Goal: Complete application form: Complete application form

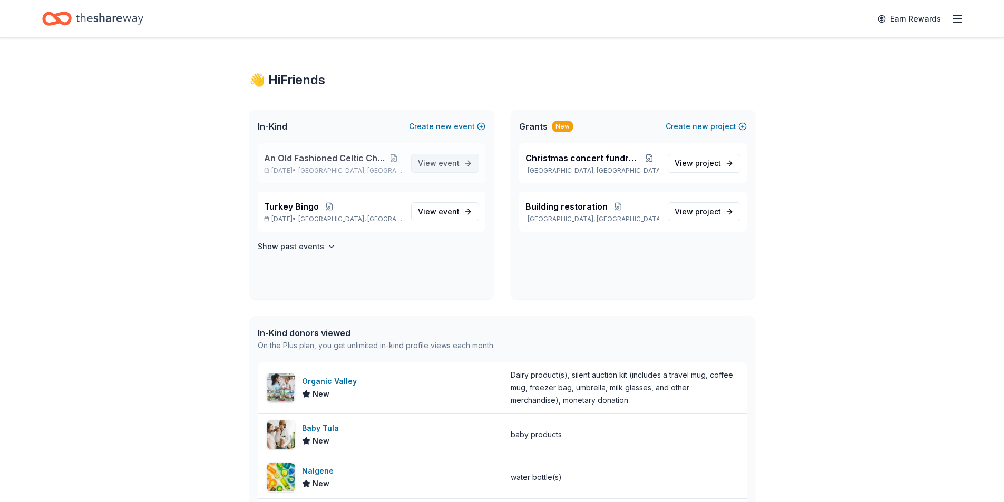
click at [453, 160] on span "event" at bounding box center [449, 163] width 21 height 9
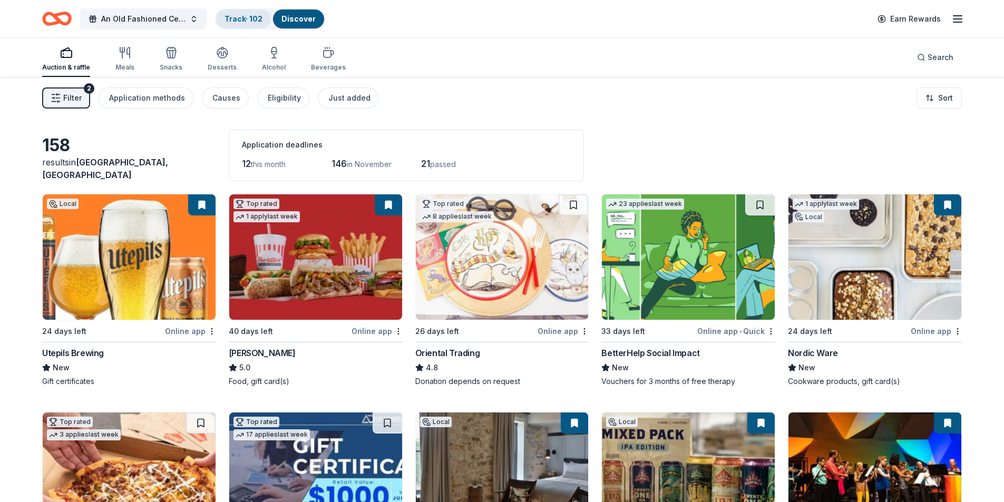
click at [248, 21] on link "Track · 102" at bounding box center [244, 18] width 38 height 9
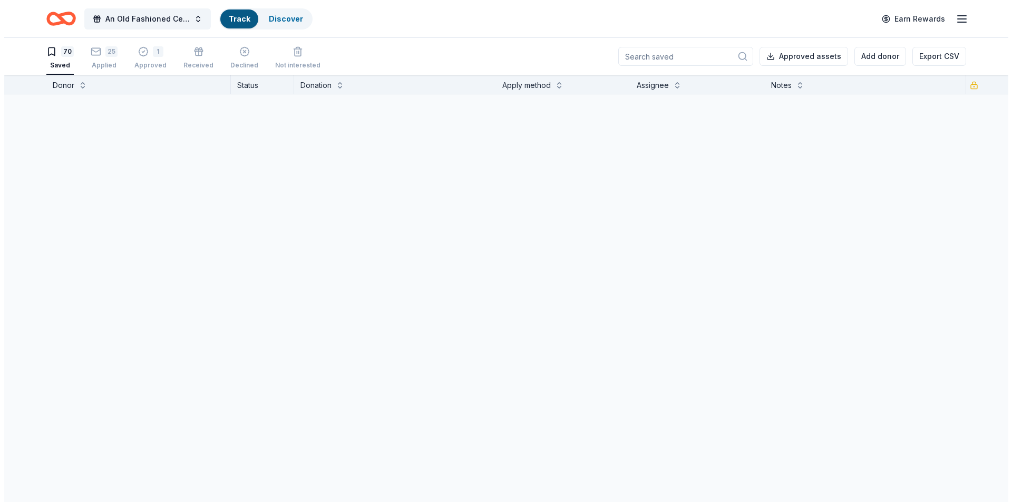
scroll to position [1, 0]
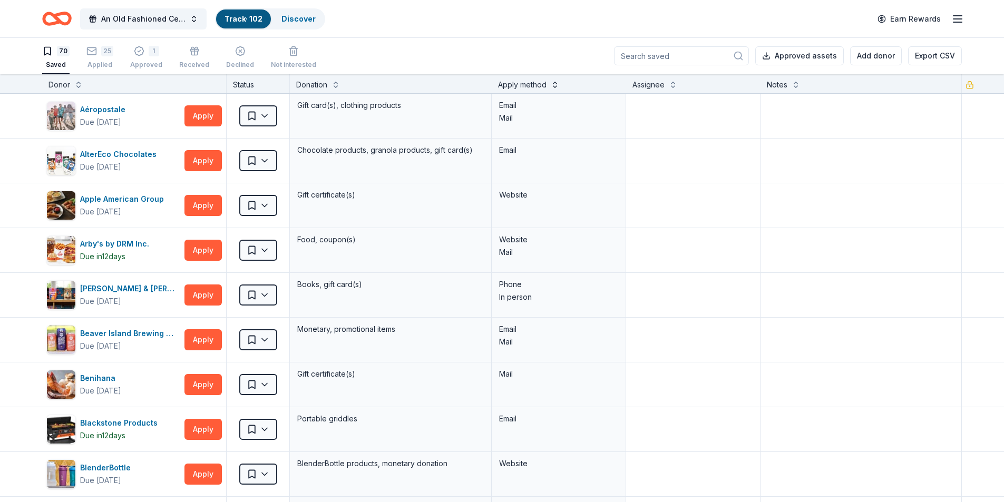
click at [554, 88] on button at bounding box center [555, 84] width 8 height 11
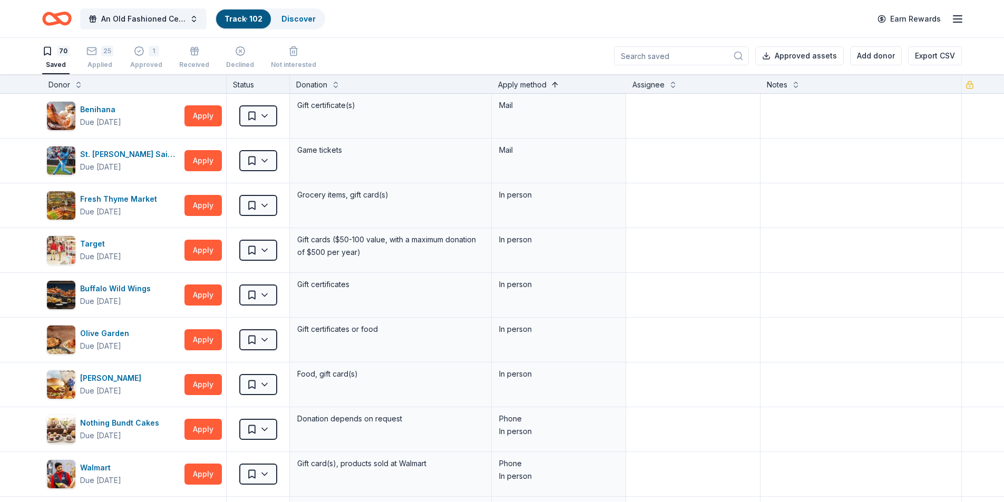
click at [554, 88] on button at bounding box center [555, 84] width 8 height 11
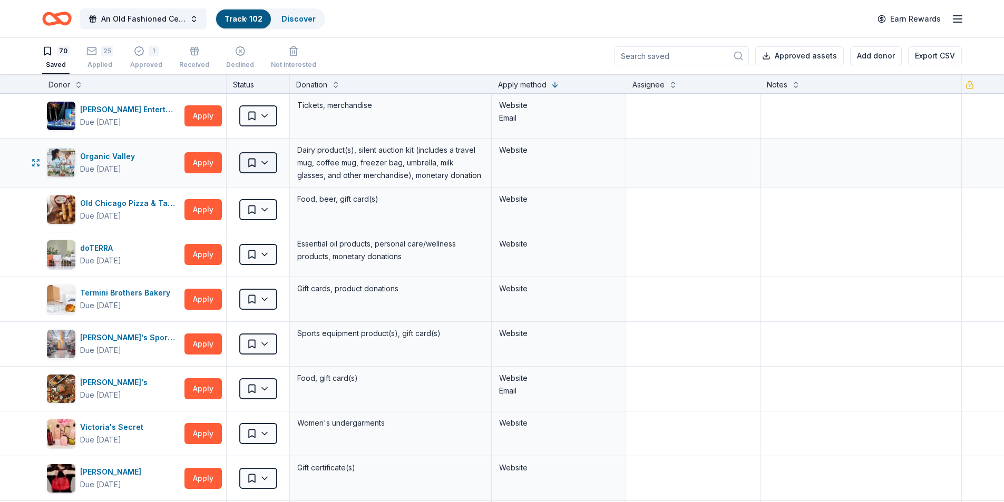
click at [253, 168] on html "An Old Fashioned Celtic Christmas Track · 102 Discover Earn Rewards 70 Saved 25…" at bounding box center [502, 250] width 1004 height 502
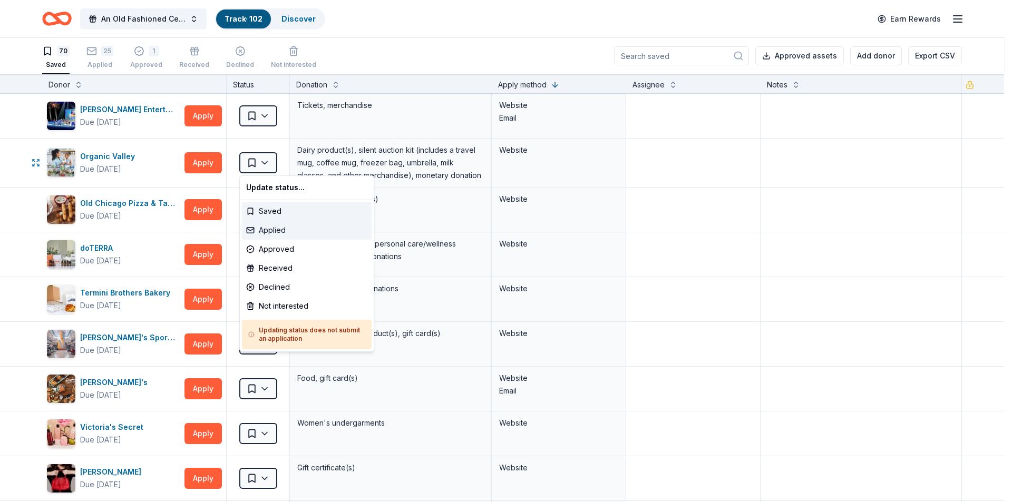
click at [265, 228] on div "Applied" at bounding box center [307, 230] width 130 height 19
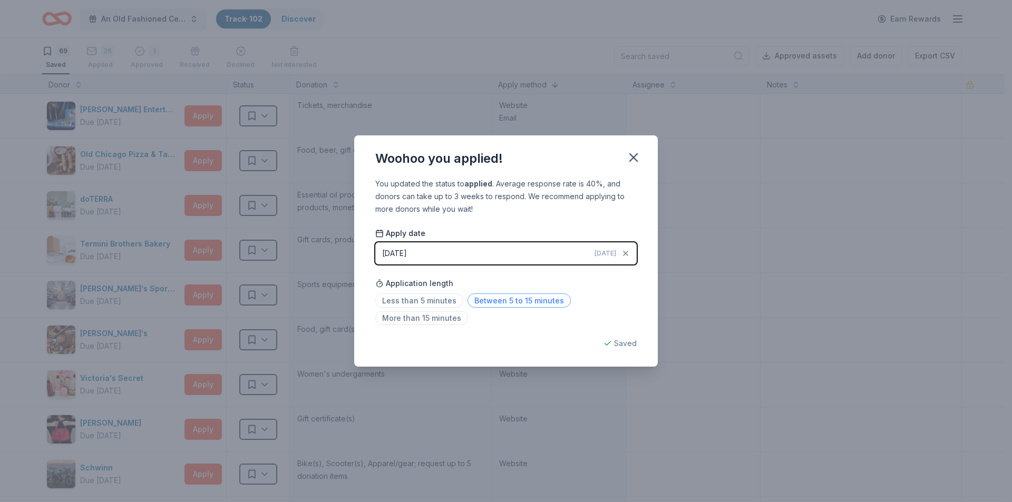
click at [507, 302] on span "Between 5 to 15 minutes" at bounding box center [519, 301] width 103 height 14
click at [636, 156] on icon "button" at bounding box center [633, 157] width 7 height 7
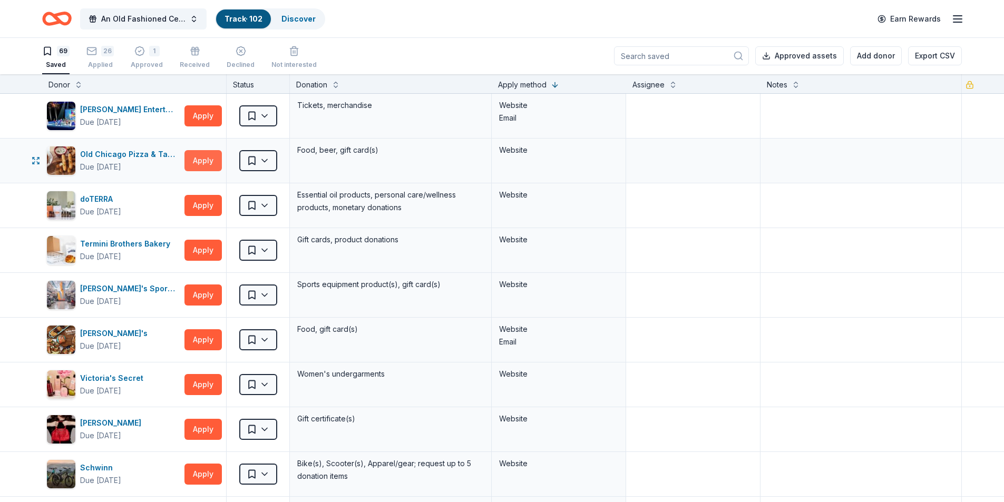
click at [207, 158] on button "Apply" at bounding box center [203, 160] width 37 height 21
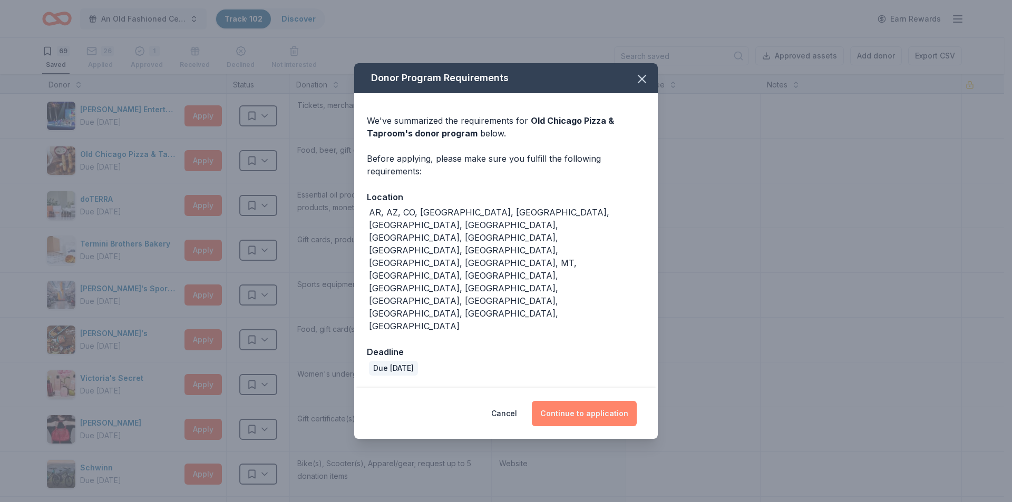
click at [576, 401] on button "Continue to application" at bounding box center [584, 413] width 105 height 25
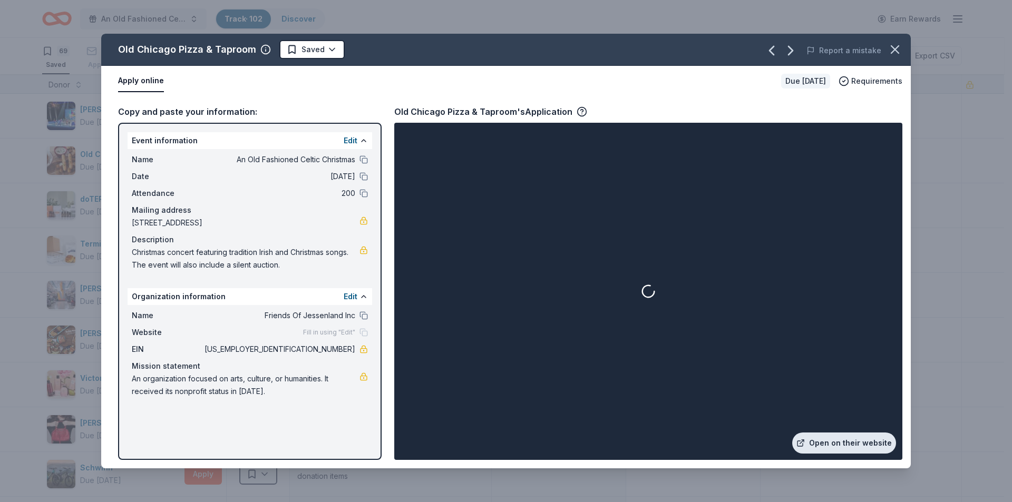
click at [836, 442] on link "Open on their website" at bounding box center [844, 443] width 104 height 21
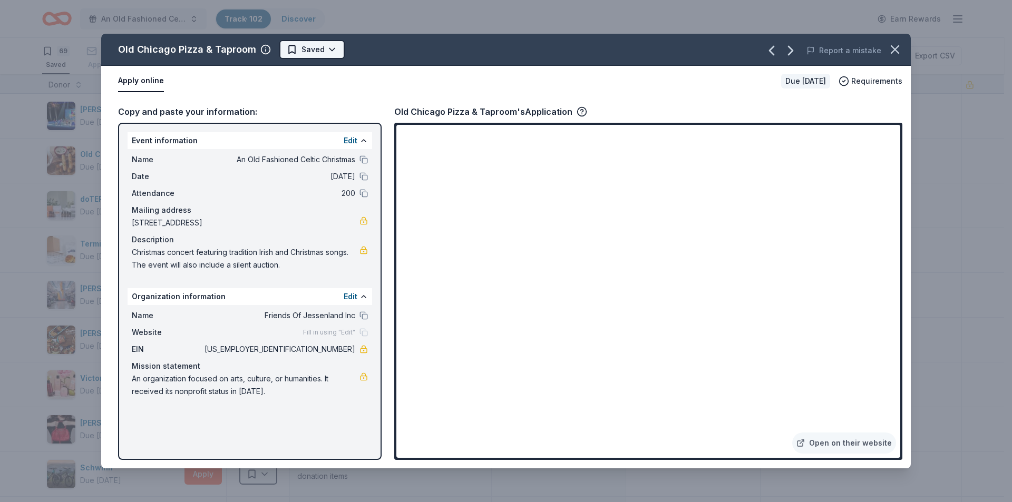
click at [319, 50] on html "An Old Fashioned Celtic Christmas Track · 102 Discover Earn Rewards 69 Saved 26…" at bounding box center [506, 250] width 1012 height 502
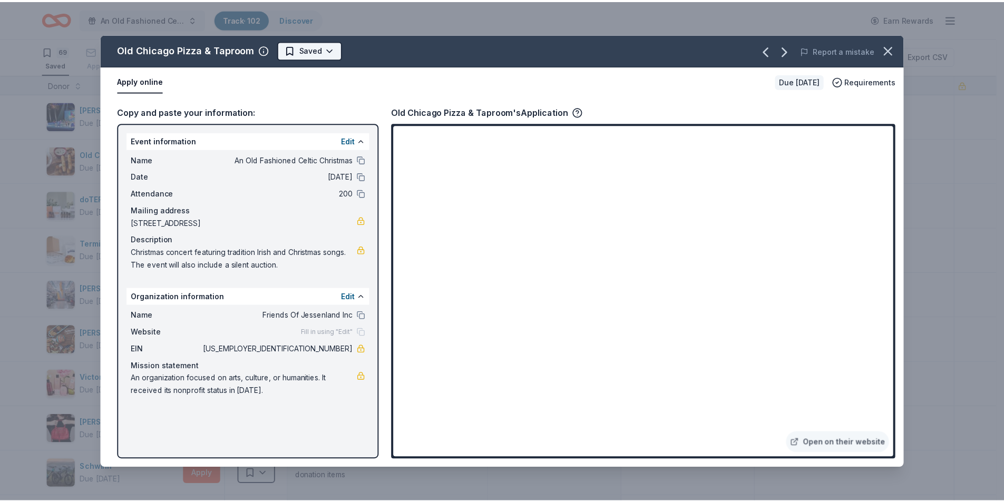
scroll to position [0, 0]
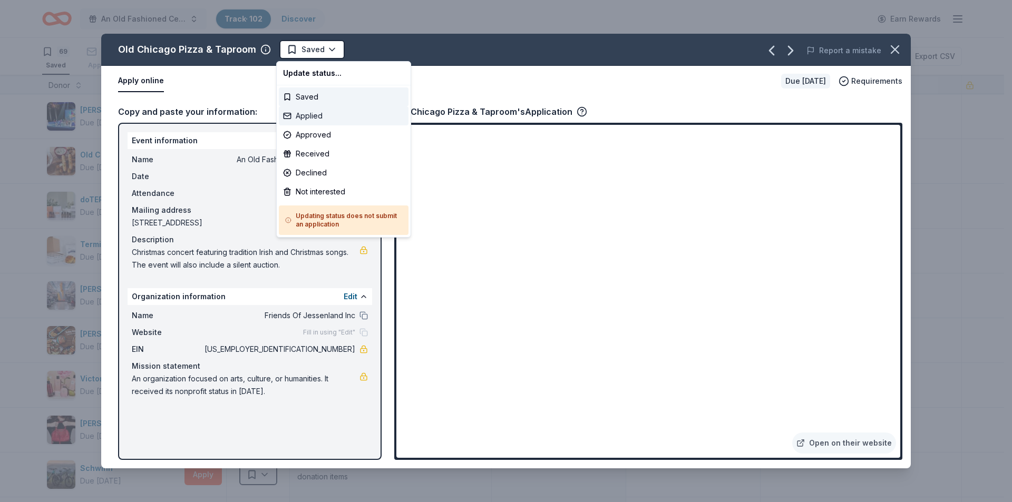
click at [315, 112] on div "Applied" at bounding box center [344, 116] width 130 height 19
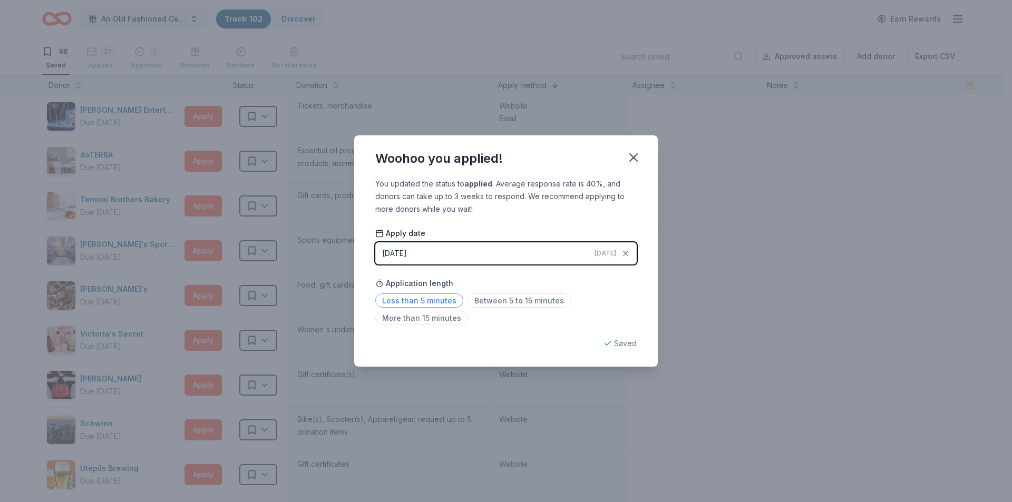
click at [450, 300] on span "Less than 5 minutes" at bounding box center [419, 301] width 88 height 14
click at [636, 159] on icon "button" at bounding box center [633, 157] width 7 height 7
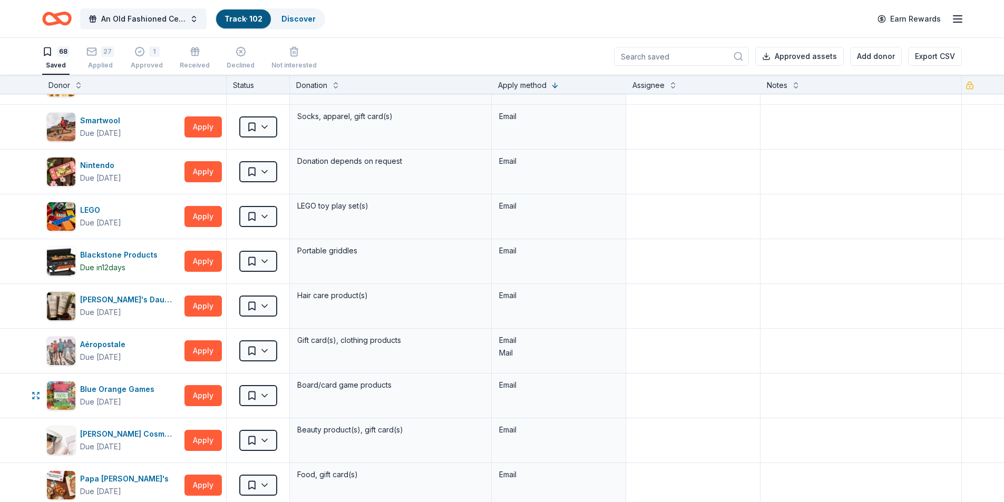
scroll to position [1476, 0]
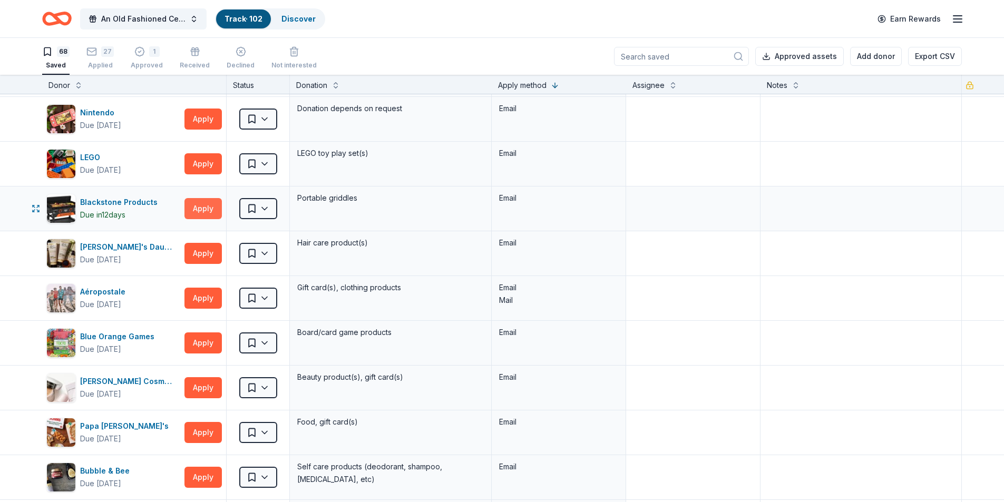
click at [206, 214] on button "Apply" at bounding box center [203, 208] width 37 height 21
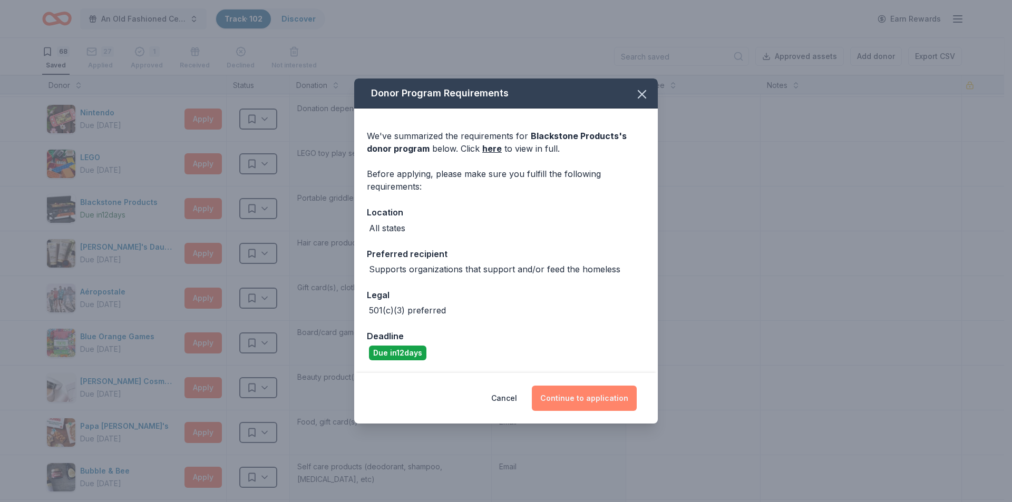
click at [568, 400] on button "Continue to application" at bounding box center [584, 398] width 105 height 25
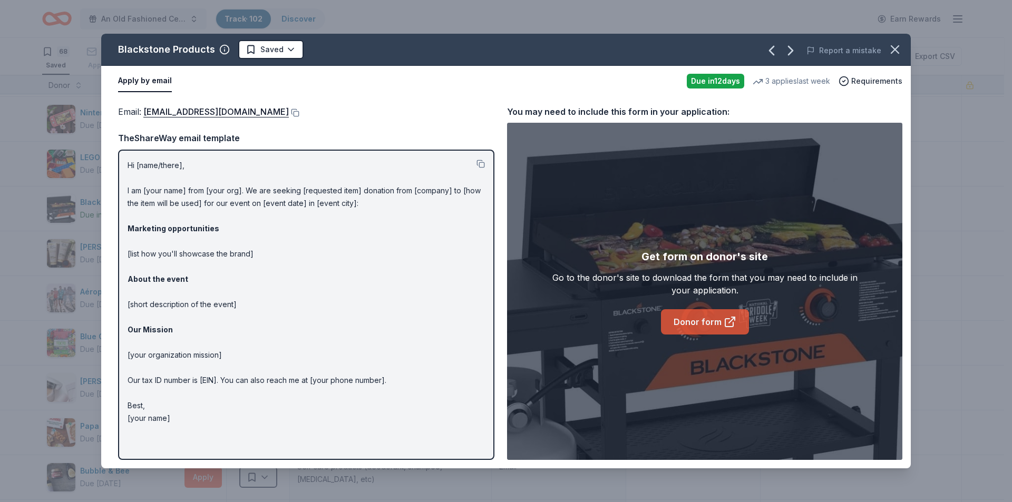
click at [693, 325] on link "Donor form" at bounding box center [705, 321] width 88 height 25
click at [888, 46] on icon "button" at bounding box center [895, 49] width 15 height 15
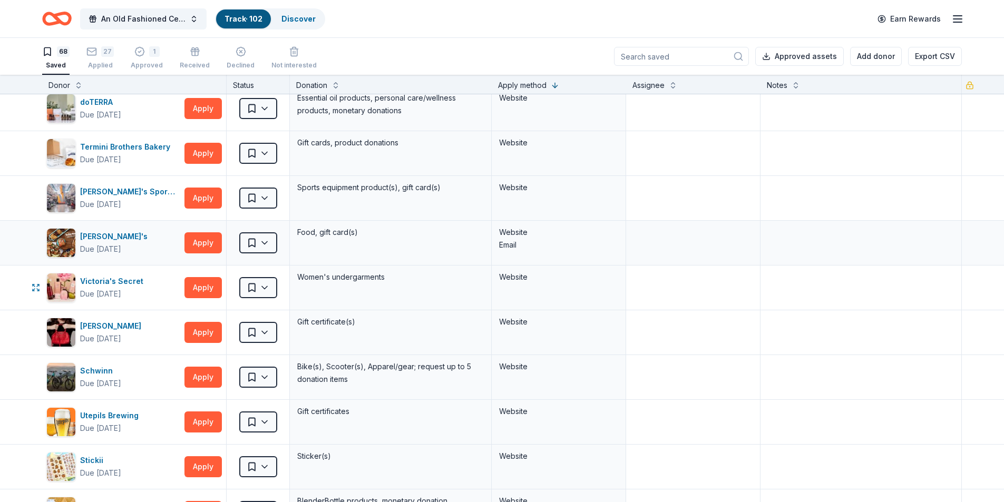
scroll to position [0, 0]
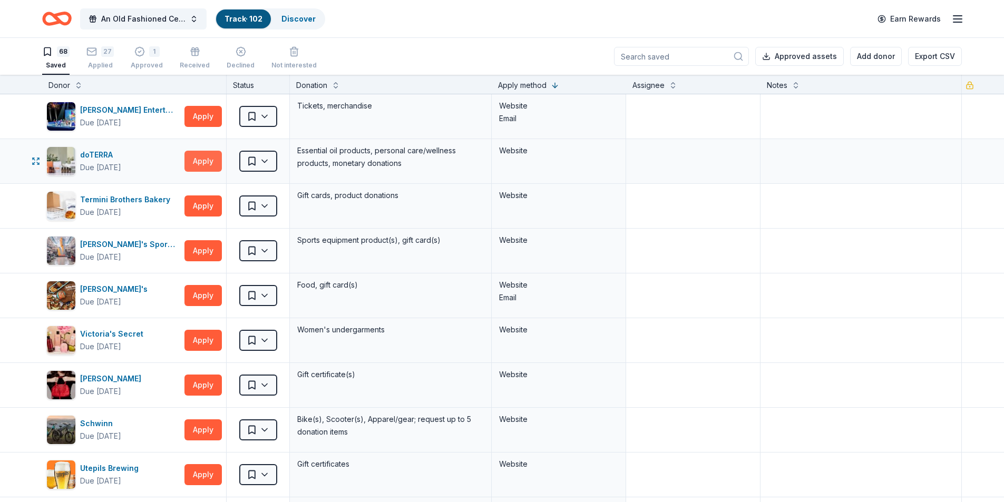
click at [200, 164] on button "Apply" at bounding box center [203, 161] width 37 height 21
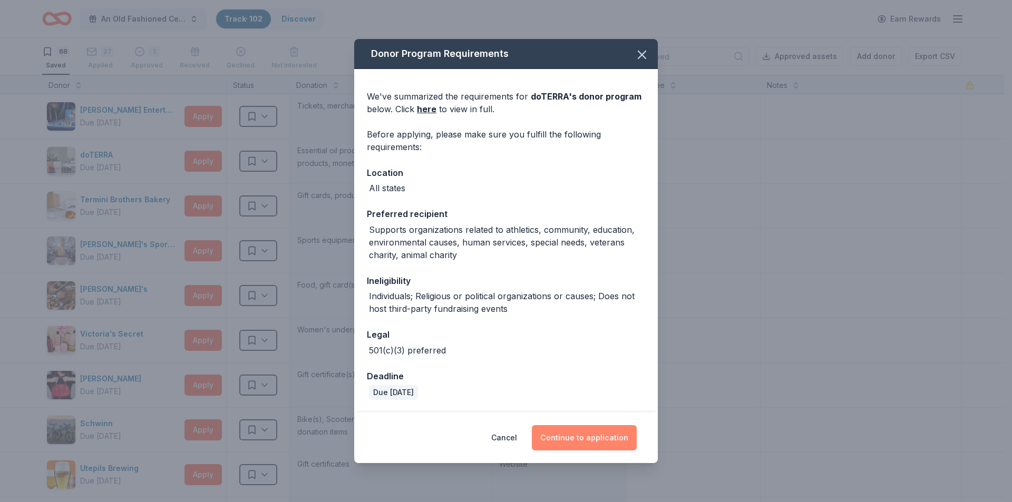
click at [578, 442] on button "Continue to application" at bounding box center [584, 437] width 105 height 25
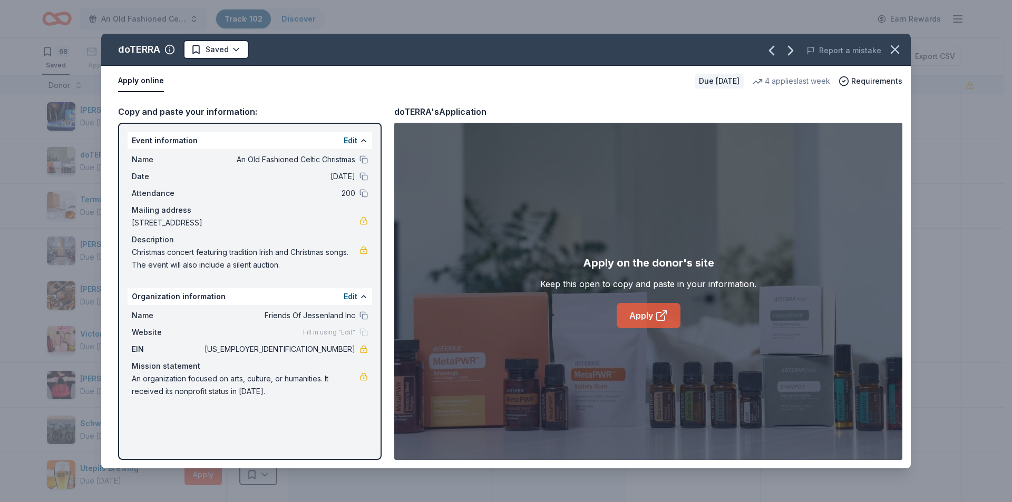
click at [630, 315] on link "Apply" at bounding box center [649, 315] width 64 height 25
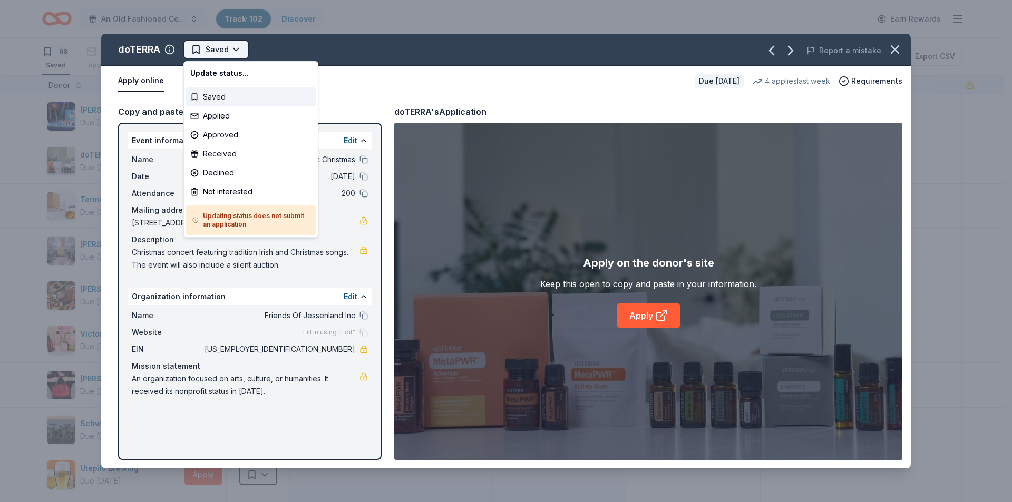
click at [233, 52] on html "An Old Fashioned Celtic Christmas Track · 102 Discover Earn Rewards 68 Saved 27…" at bounding box center [506, 251] width 1012 height 502
click at [233, 194] on div "Not interested" at bounding box center [251, 191] width 130 height 19
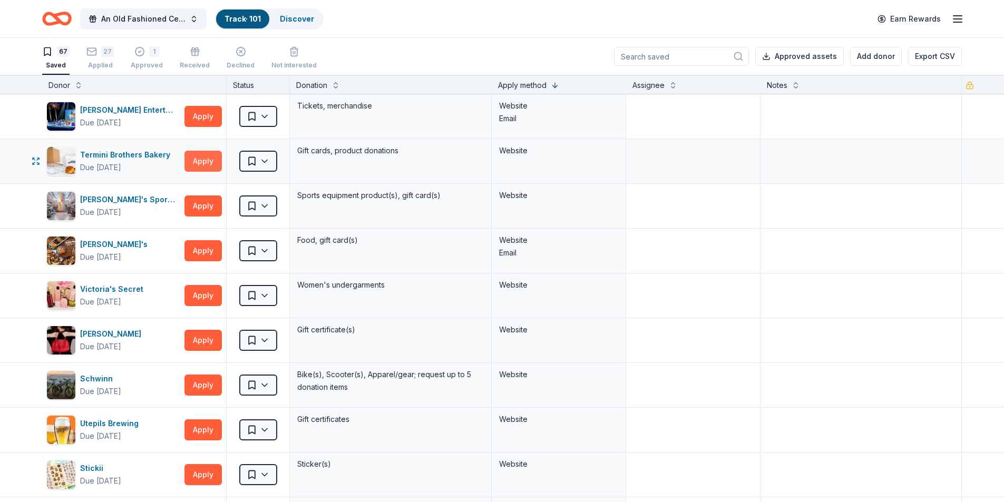
click at [197, 162] on button "Apply" at bounding box center [203, 161] width 37 height 21
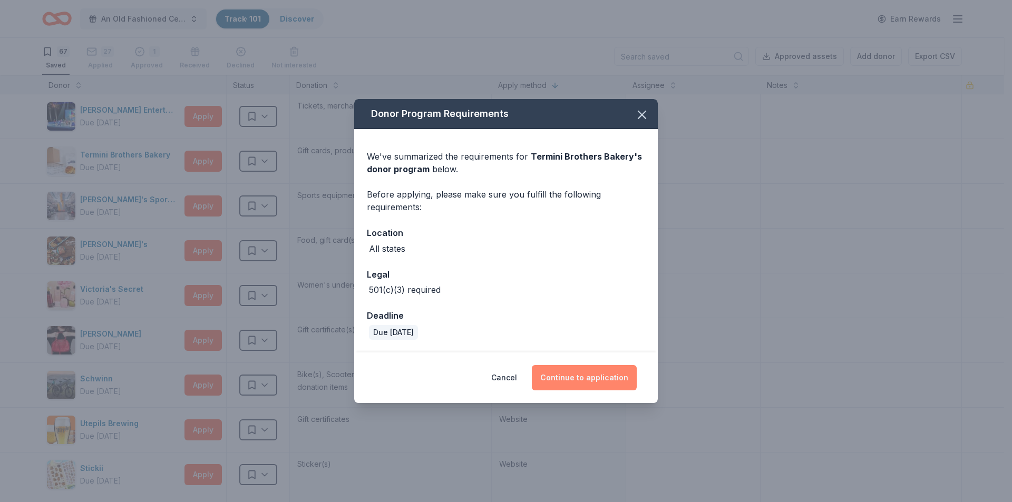
click at [596, 373] on button "Continue to application" at bounding box center [584, 377] width 105 height 25
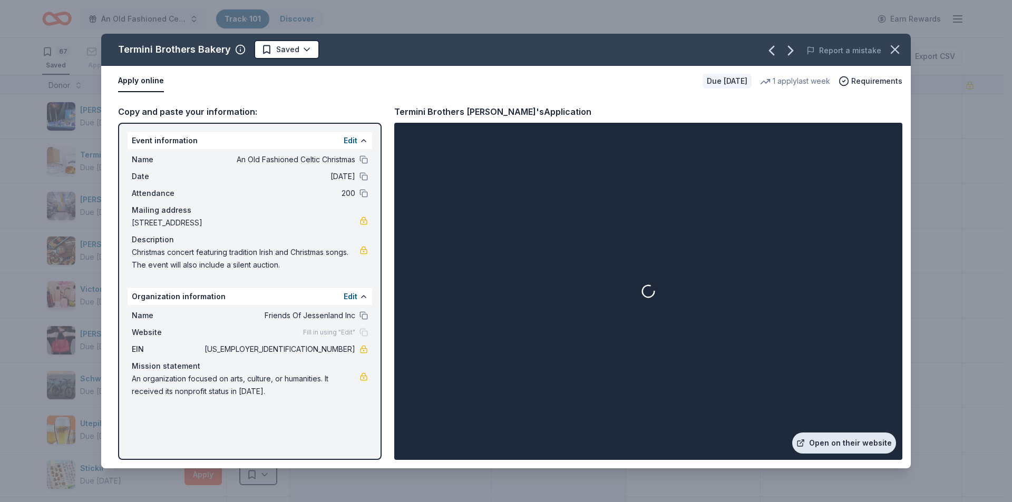
click at [838, 444] on link "Open on their website" at bounding box center [844, 443] width 104 height 21
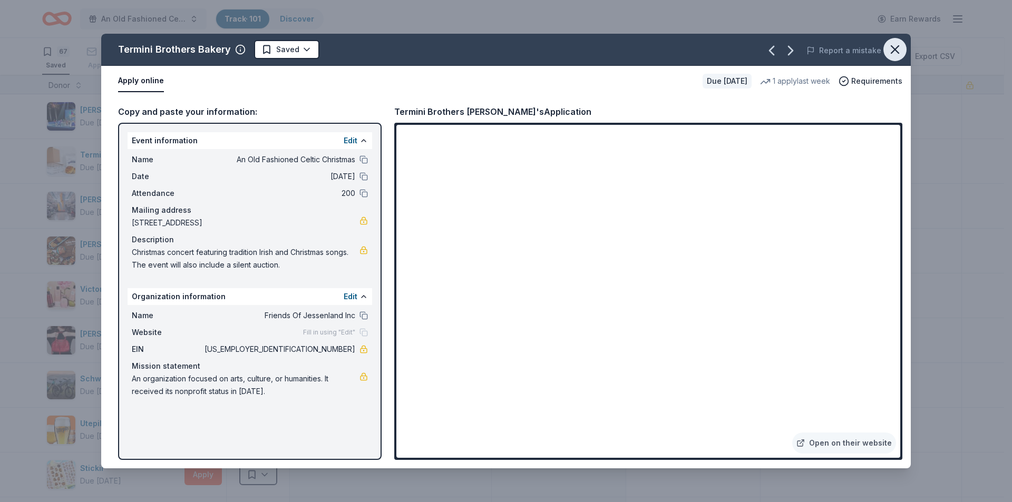
click at [892, 50] on icon "button" at bounding box center [895, 49] width 15 height 15
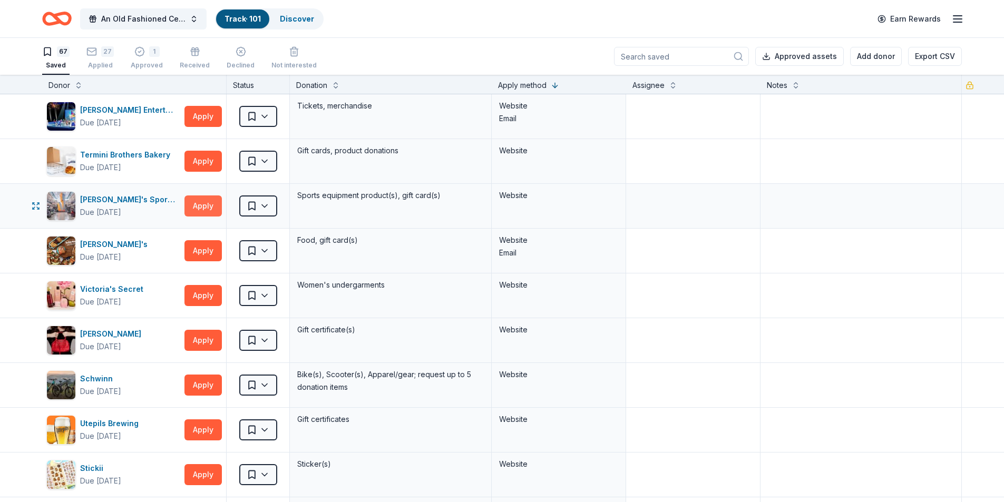
click at [200, 209] on button "Apply" at bounding box center [203, 206] width 37 height 21
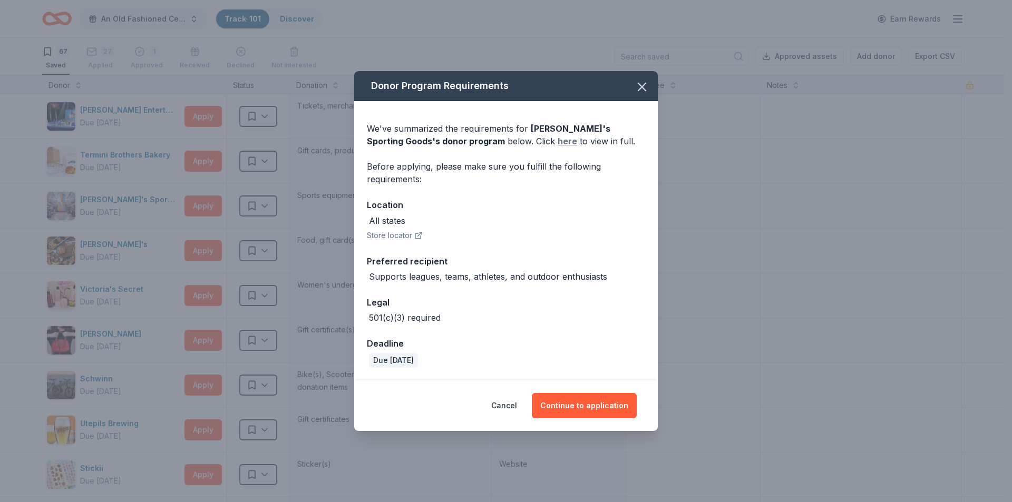
click at [558, 140] on link "here" at bounding box center [568, 141] width 20 height 13
click at [646, 86] on icon "button" at bounding box center [642, 87] width 15 height 15
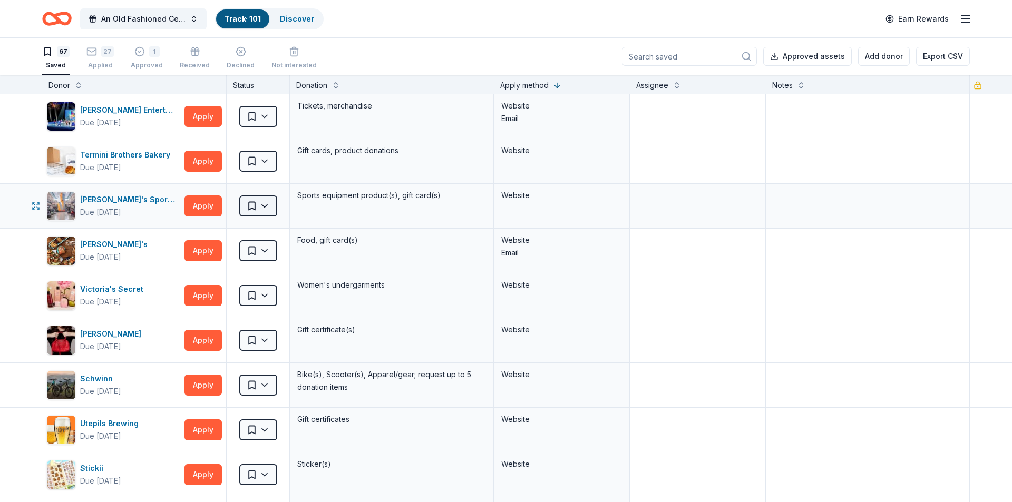
click at [258, 206] on html "An Old Fashioned Celtic Christmas Track · 101 Discover Earn Rewards 67 Saved 27…" at bounding box center [506, 251] width 1012 height 502
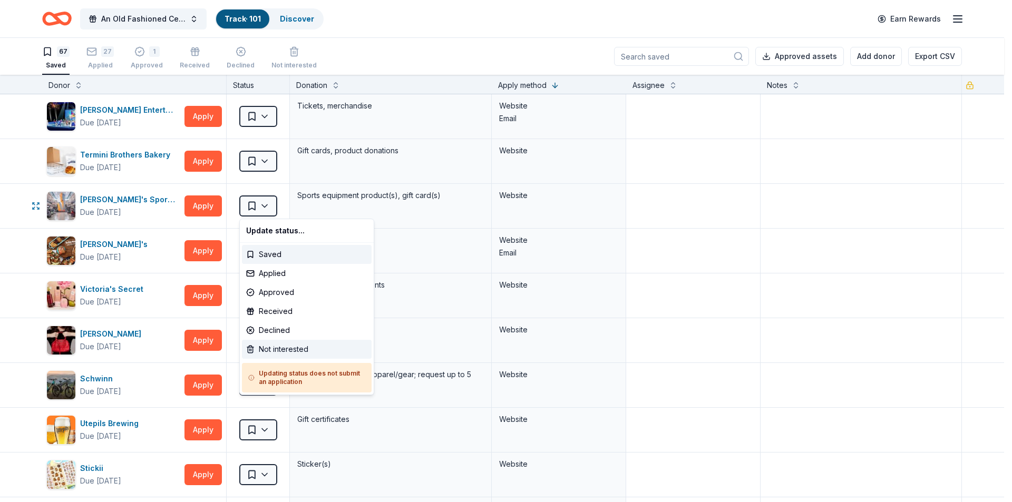
click at [285, 345] on div "Not interested" at bounding box center [307, 349] width 130 height 19
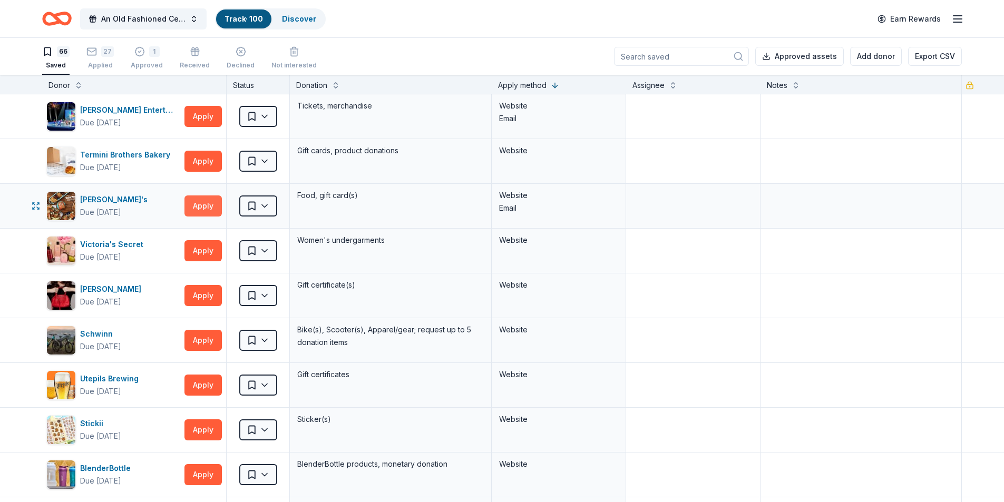
click at [210, 206] on button "Apply" at bounding box center [203, 206] width 37 height 21
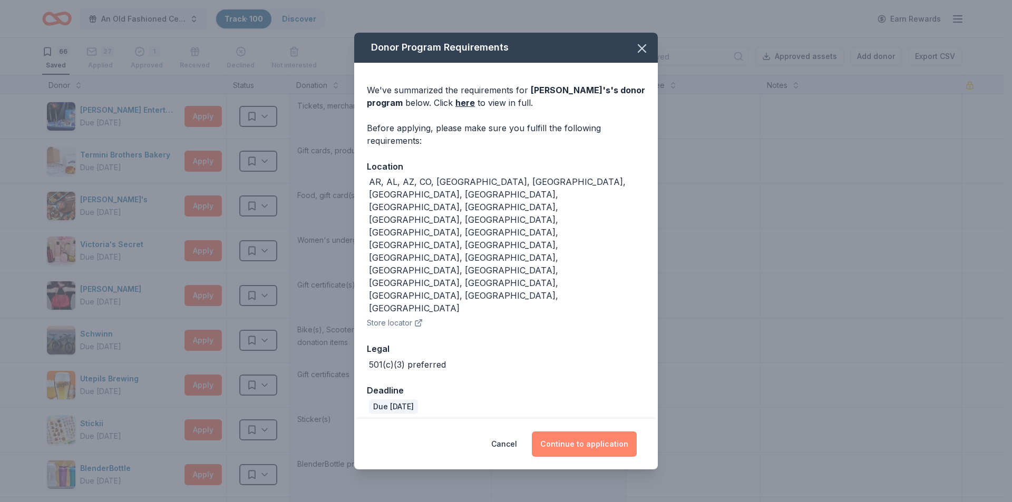
click at [574, 432] on button "Continue to application" at bounding box center [584, 444] width 105 height 25
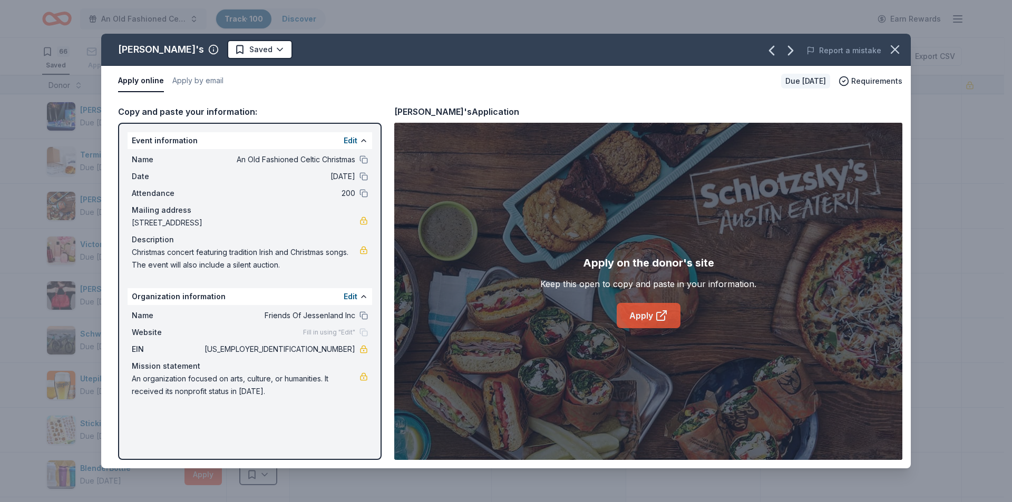
click at [634, 315] on link "Apply" at bounding box center [649, 315] width 64 height 25
click at [892, 52] on icon "button" at bounding box center [895, 49] width 15 height 15
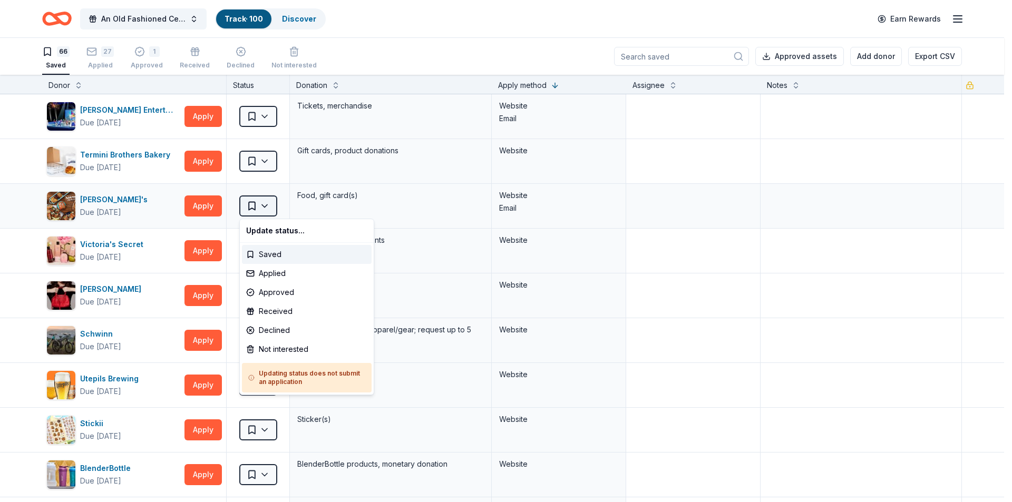
click at [261, 211] on html "An Old Fashioned Celtic Christmas Track · 100 Discover Earn Rewards 66 Saved 27…" at bounding box center [506, 251] width 1012 height 502
click at [272, 352] on div "Not interested" at bounding box center [307, 349] width 130 height 19
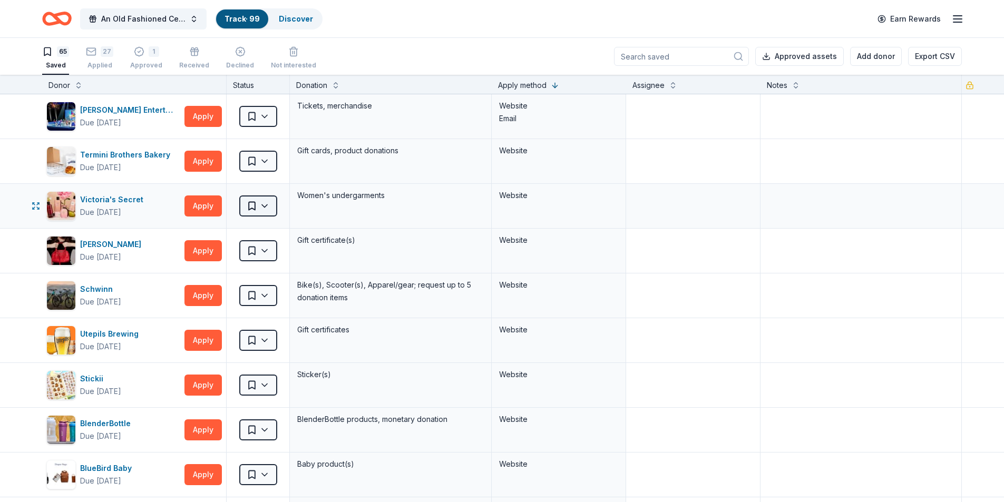
click at [263, 207] on html "An Old Fashioned Celtic Christmas Track · 99 Discover Earn Rewards 65 Saved 27 …" at bounding box center [502, 251] width 1004 height 502
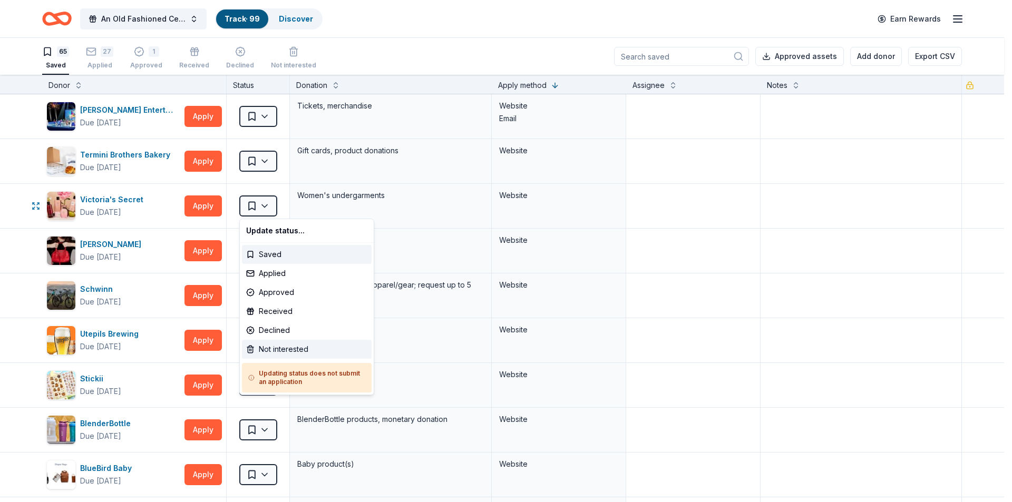
click at [268, 349] on div "Not interested" at bounding box center [307, 349] width 130 height 19
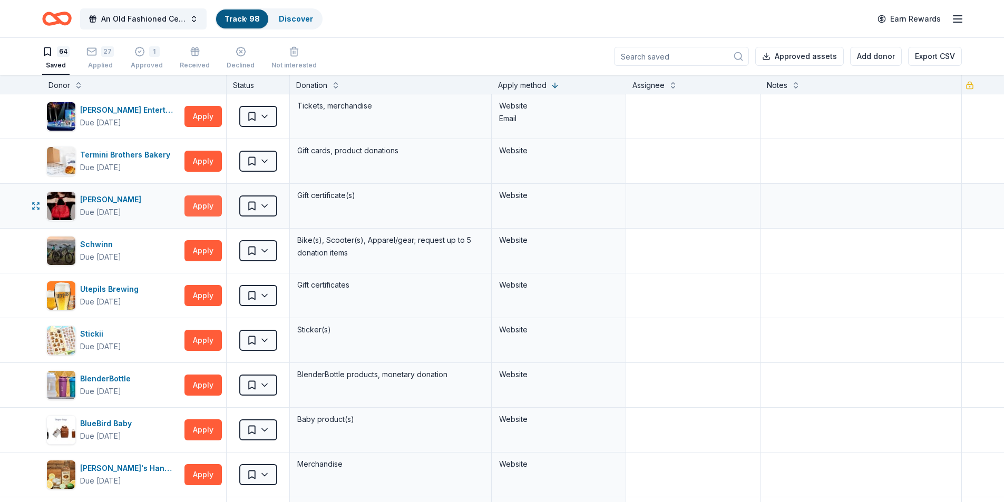
click at [203, 206] on button "Apply" at bounding box center [203, 206] width 37 height 21
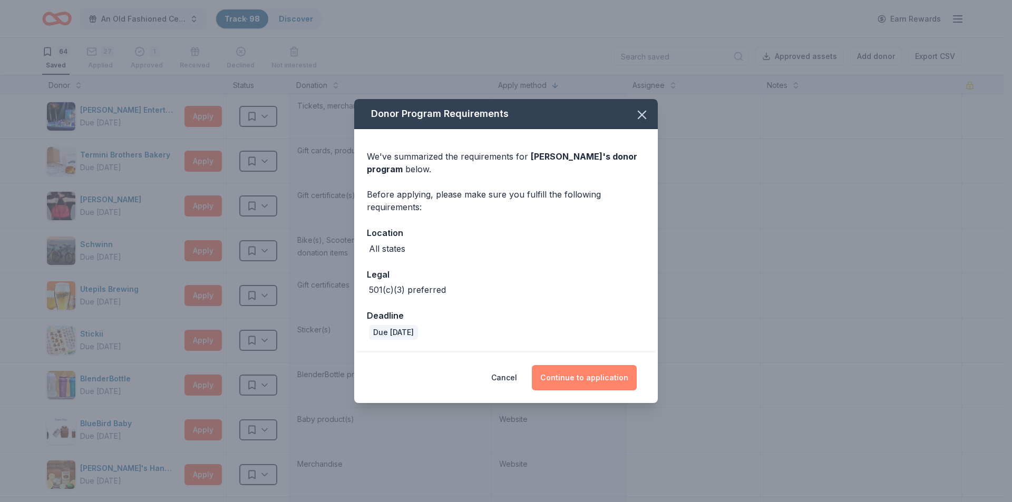
click at [568, 382] on button "Continue to application" at bounding box center [584, 377] width 105 height 25
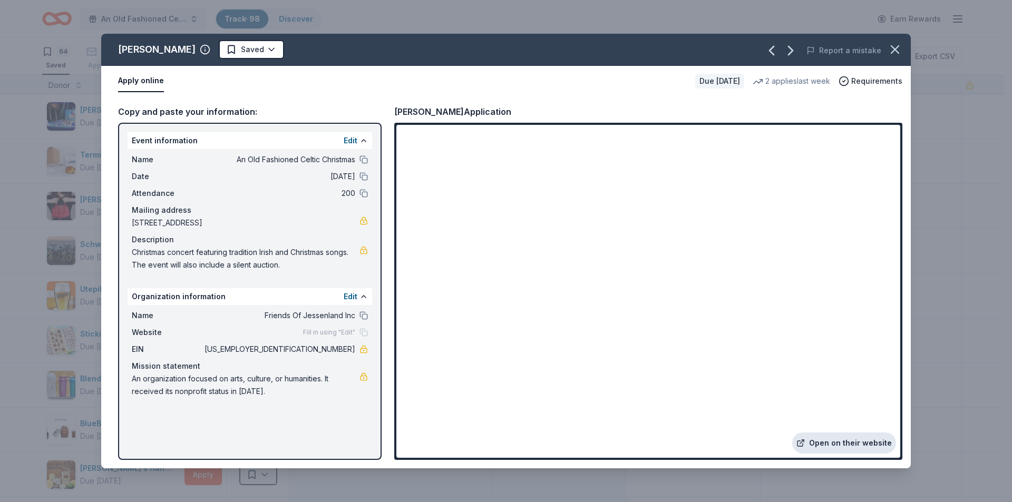
click at [857, 442] on link "Open on their website" at bounding box center [844, 443] width 104 height 21
click at [244, 47] on html "An Old Fashioned Celtic Christmas Track · 98 Discover Earn Rewards 64 Saved 27 …" at bounding box center [506, 251] width 1012 height 502
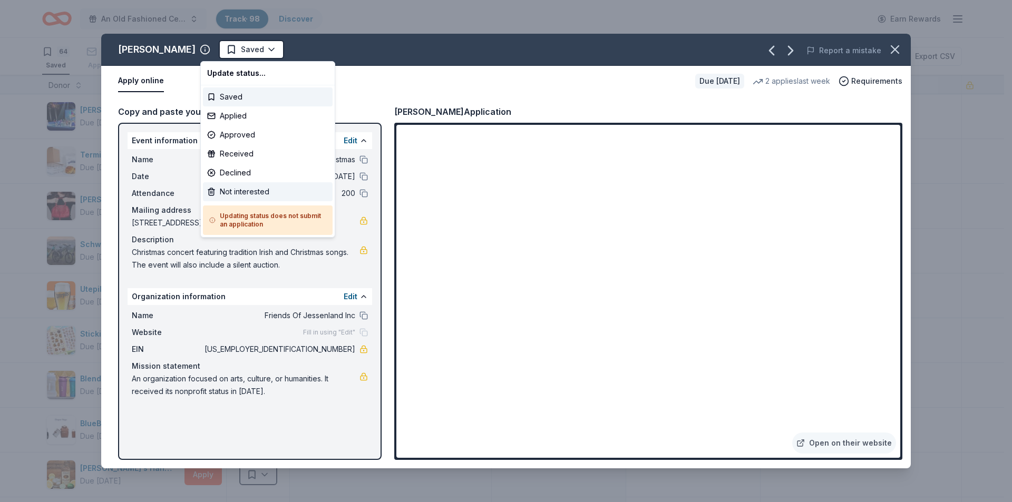
click at [247, 195] on div "Not interested" at bounding box center [268, 191] width 130 height 19
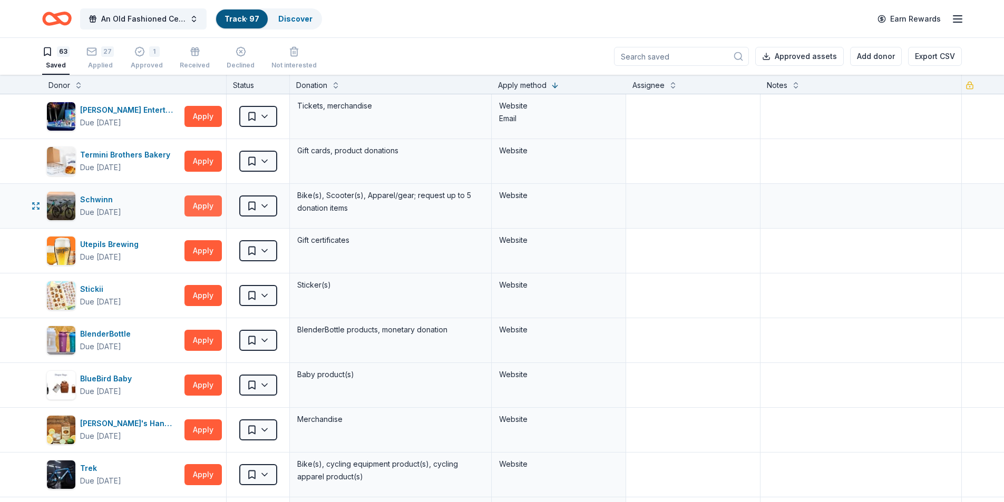
click at [194, 206] on button "Apply" at bounding box center [203, 206] width 37 height 21
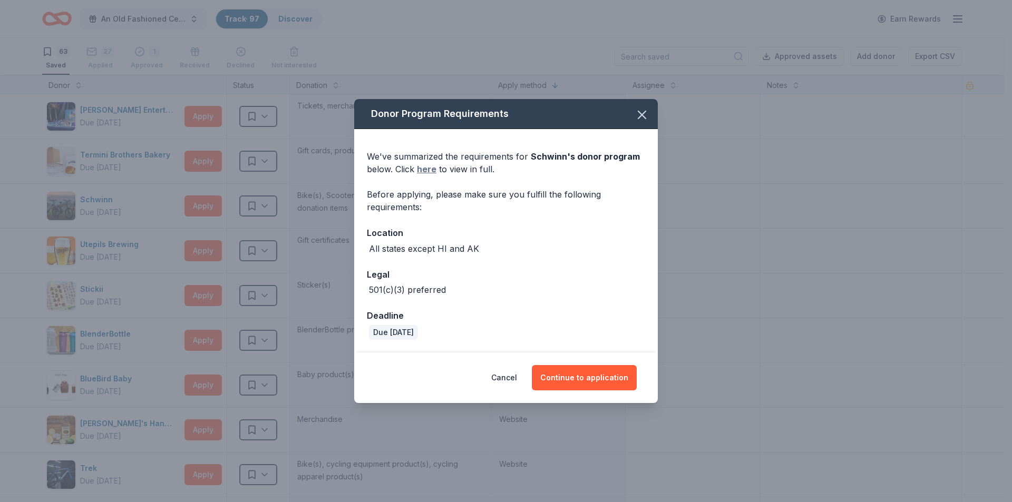
click at [428, 168] on link "here" at bounding box center [427, 169] width 20 height 13
click at [636, 114] on icon "button" at bounding box center [642, 115] width 15 height 15
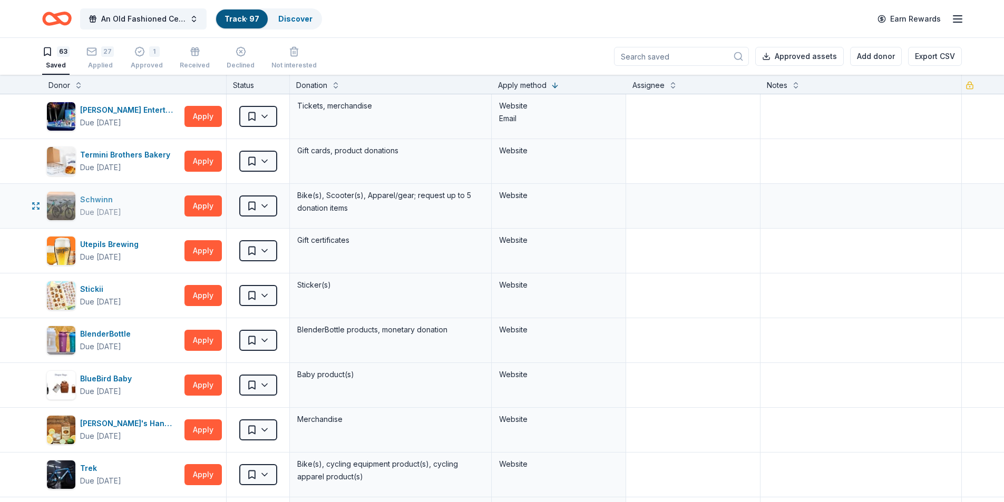
click at [103, 202] on div "Schwinn" at bounding box center [100, 200] width 41 height 13
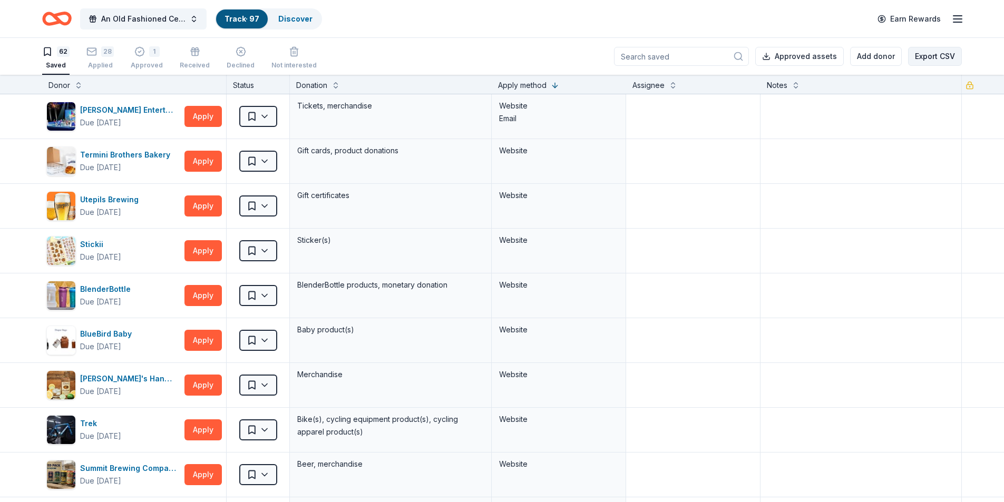
click at [934, 56] on button "Export CSV" at bounding box center [935, 56] width 54 height 19
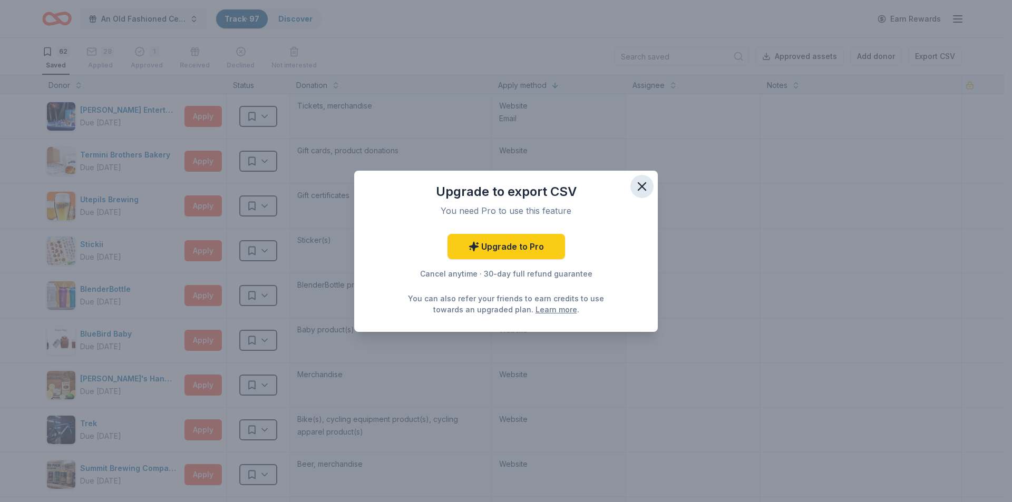
click at [647, 188] on icon "button" at bounding box center [642, 186] width 15 height 15
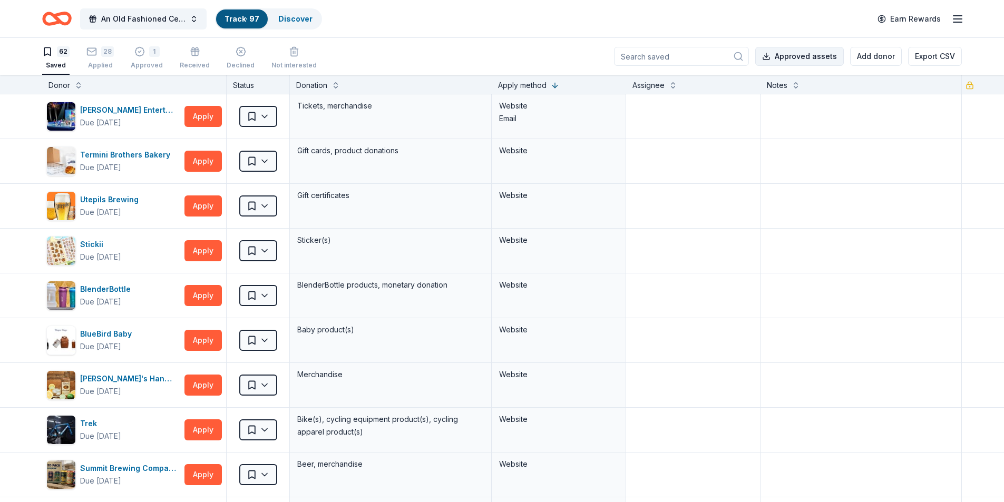
click at [824, 61] on button "Approved assets" at bounding box center [800, 56] width 89 height 19
click at [202, 201] on button "Apply" at bounding box center [203, 206] width 37 height 21
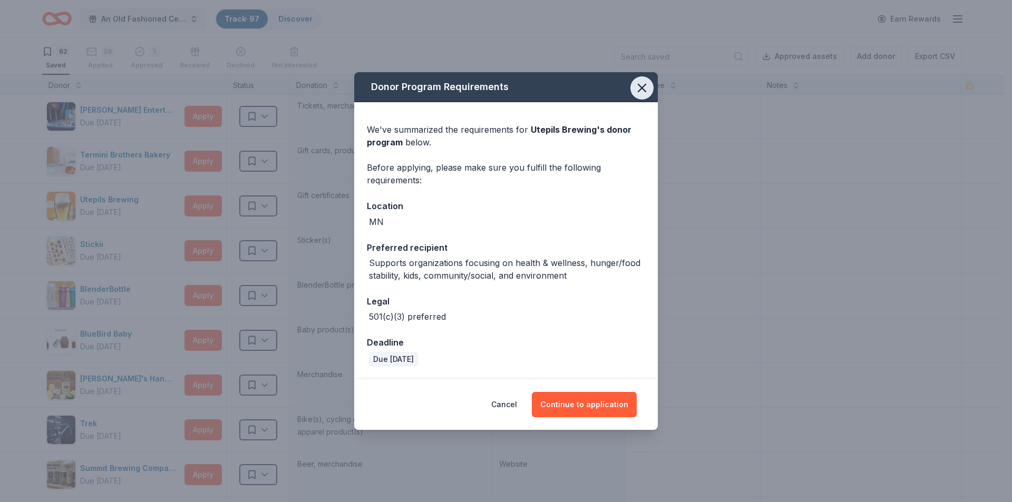
click at [647, 89] on icon "button" at bounding box center [642, 88] width 15 height 15
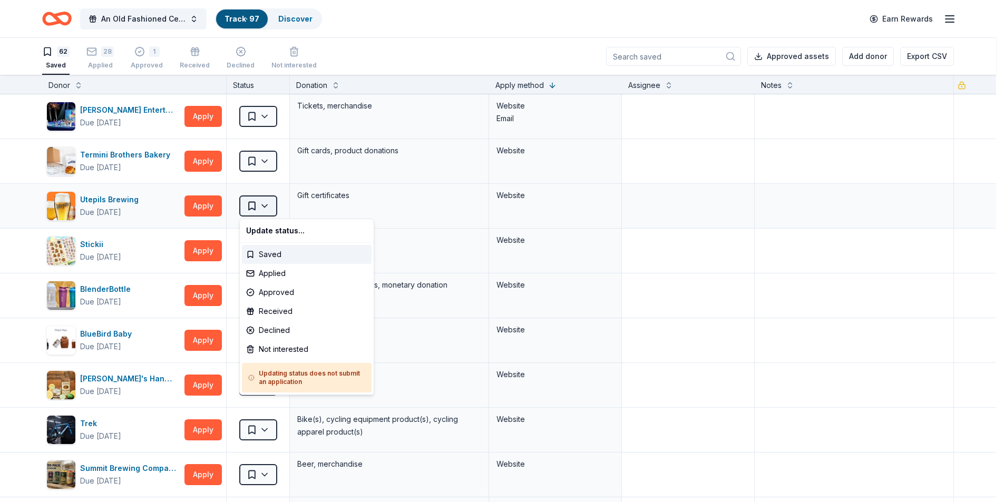
click at [250, 206] on html "An Old Fashioned Celtic Christmas Track · 97 Discover Earn Rewards 62 Saved 28 …" at bounding box center [502, 251] width 1004 height 502
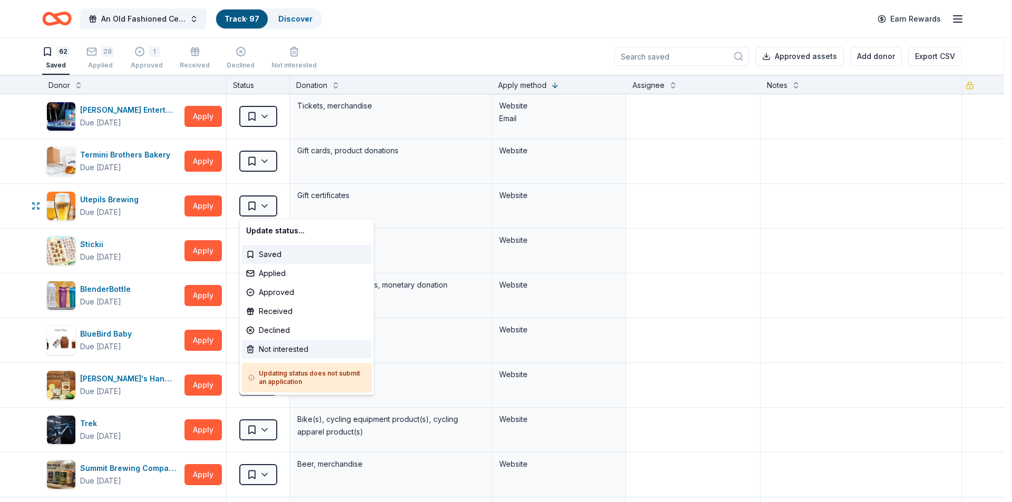
click at [272, 348] on div "Not interested" at bounding box center [307, 349] width 130 height 19
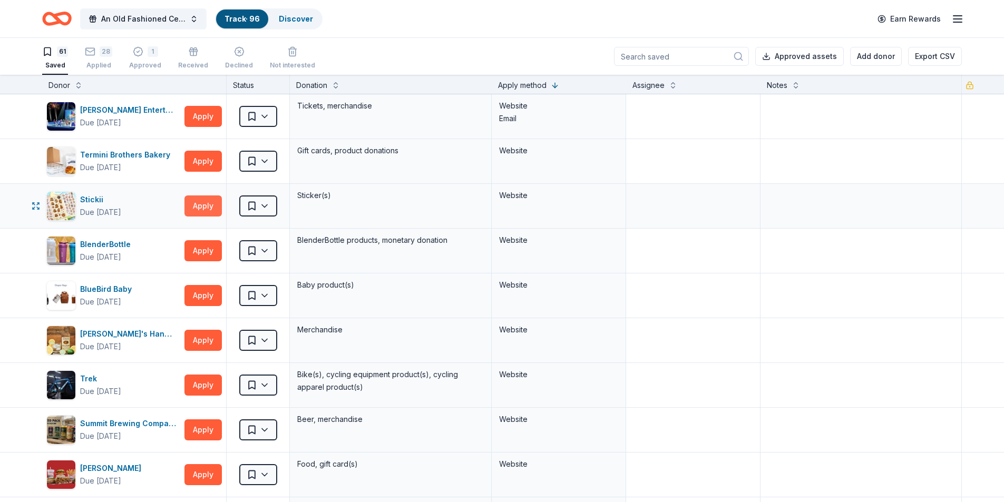
click at [207, 209] on button "Apply" at bounding box center [203, 206] width 37 height 21
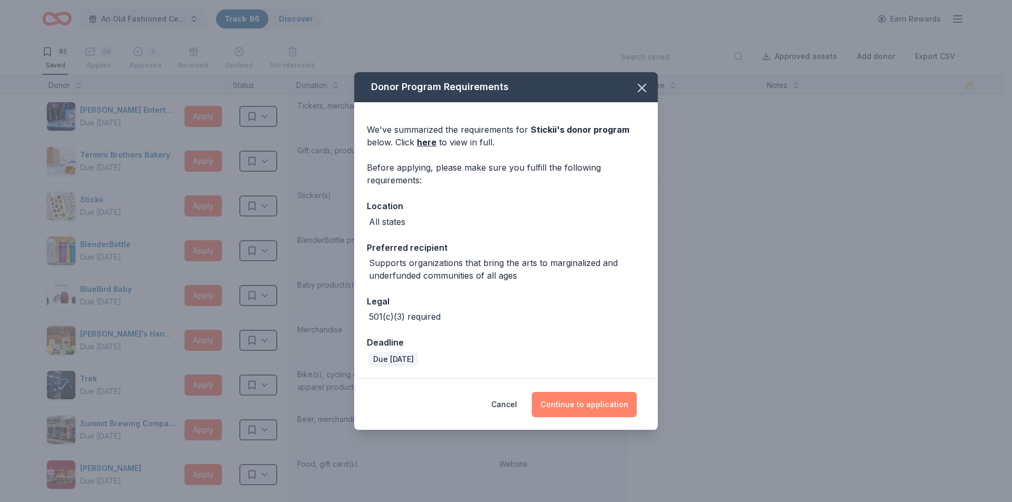
click at [592, 402] on button "Continue to application" at bounding box center [584, 404] width 105 height 25
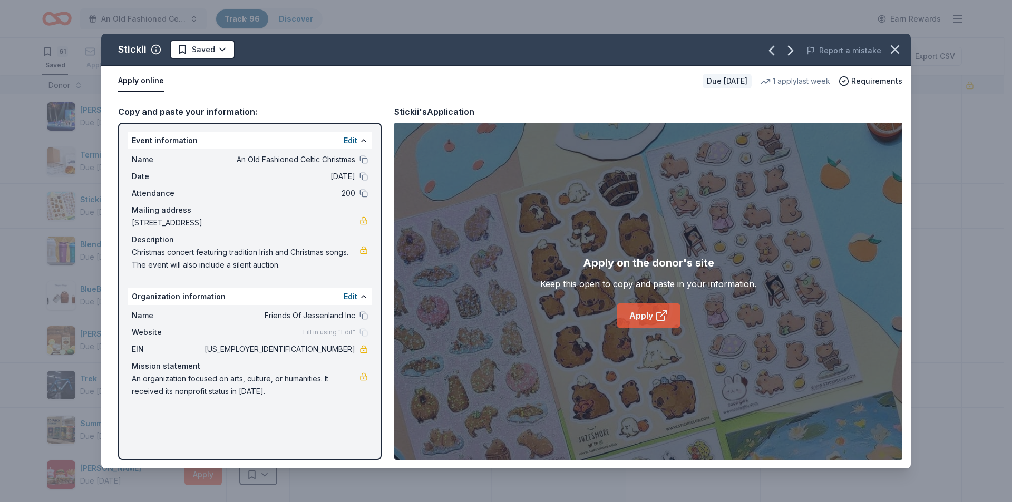
click at [642, 316] on link "Apply" at bounding box center [649, 315] width 64 height 25
click at [192, 50] on html "An Old Fashioned Celtic Christmas Track · 96 Discover Earn Rewards 61 Saved 28 …" at bounding box center [506, 251] width 1012 height 502
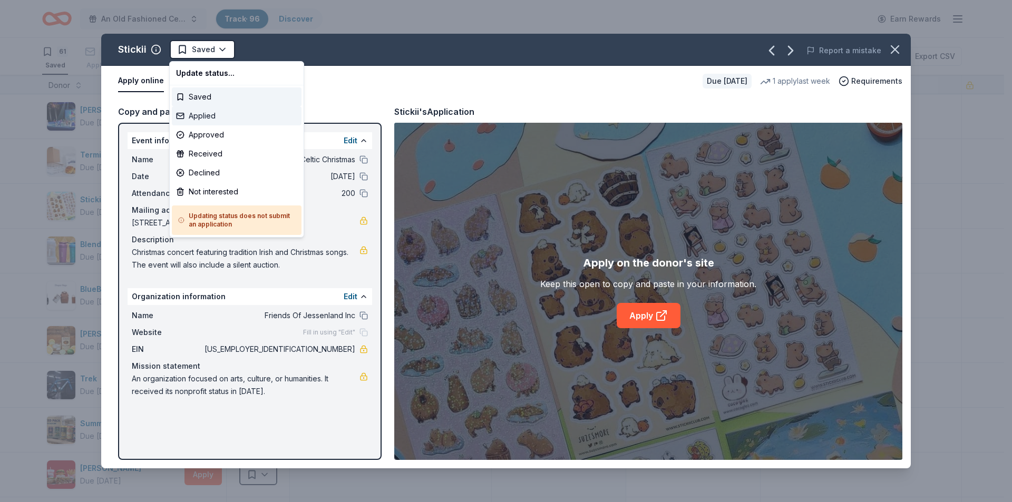
click at [206, 119] on div "Applied" at bounding box center [237, 116] width 130 height 19
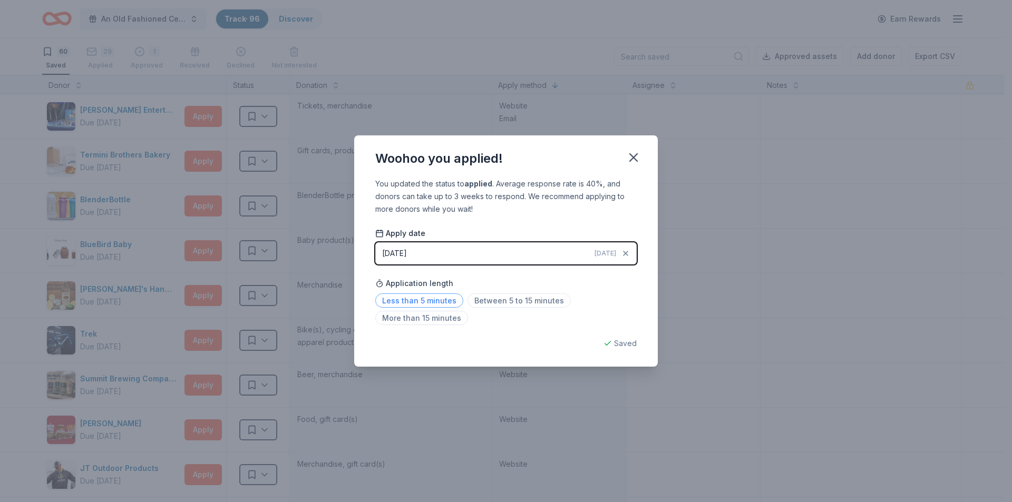
click at [427, 301] on span "Less than 5 minutes" at bounding box center [419, 301] width 88 height 14
click at [634, 156] on icon "button" at bounding box center [633, 157] width 15 height 15
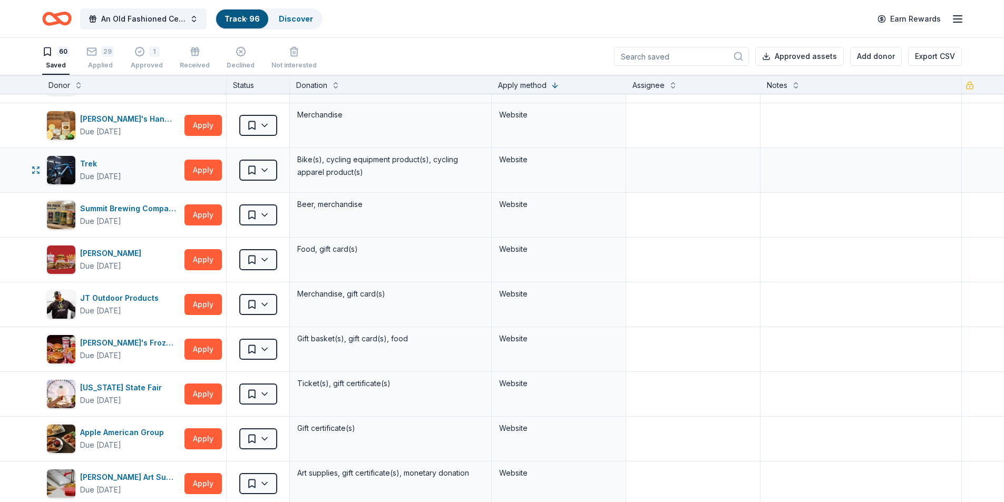
scroll to position [211, 0]
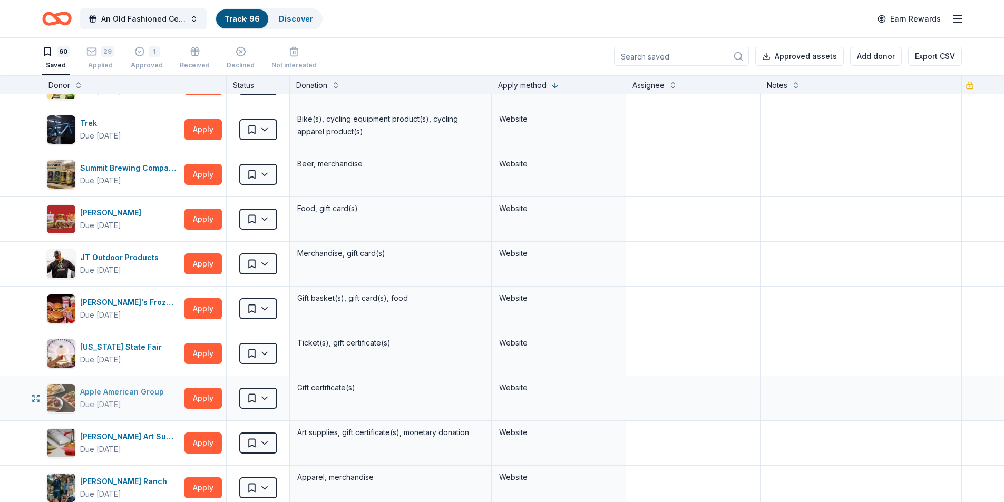
click at [125, 392] on div "Apple American Group" at bounding box center [124, 392] width 88 height 13
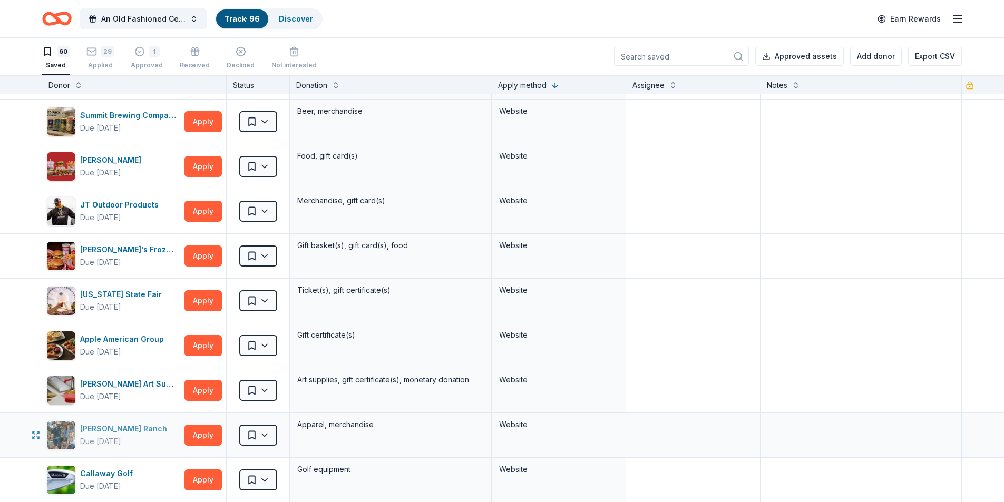
click at [122, 427] on div "Kimes Ranch" at bounding box center [125, 429] width 91 height 13
click at [200, 296] on button "Apply" at bounding box center [203, 301] width 37 height 21
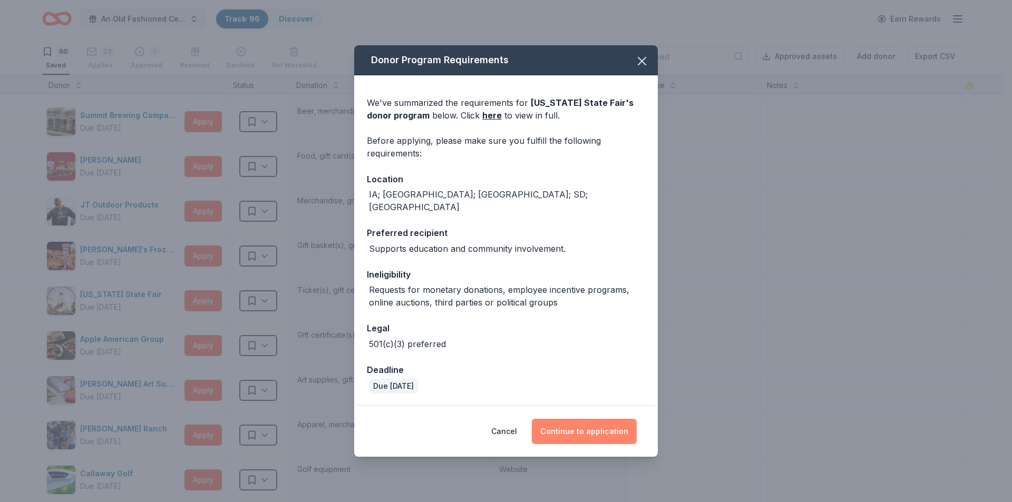
click at [569, 424] on button "Continue to application" at bounding box center [584, 431] width 105 height 25
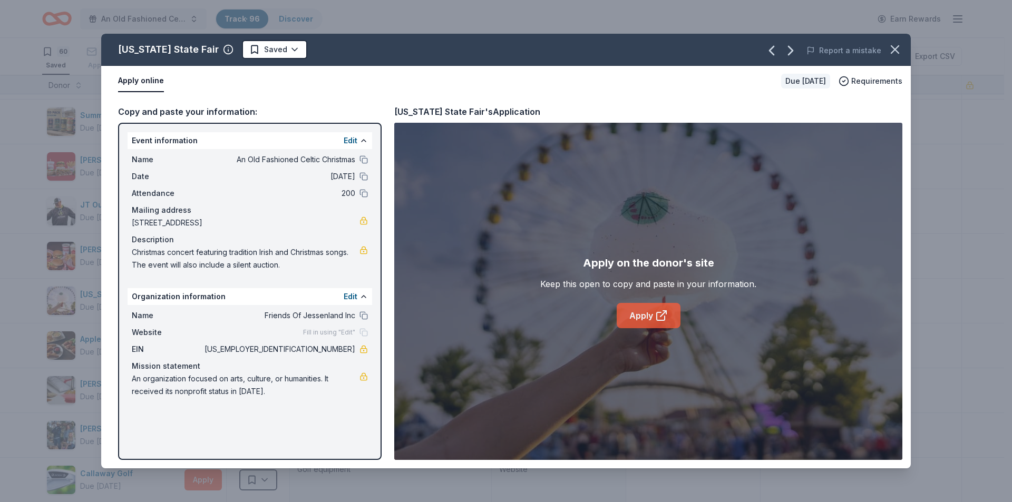
click at [631, 315] on link "Apply" at bounding box center [649, 315] width 64 height 25
click at [269, 51] on html "An Old Fashioned Celtic Christmas Track · 96 Discover Earn Rewards 60 Saved 29 …" at bounding box center [506, 251] width 1012 height 502
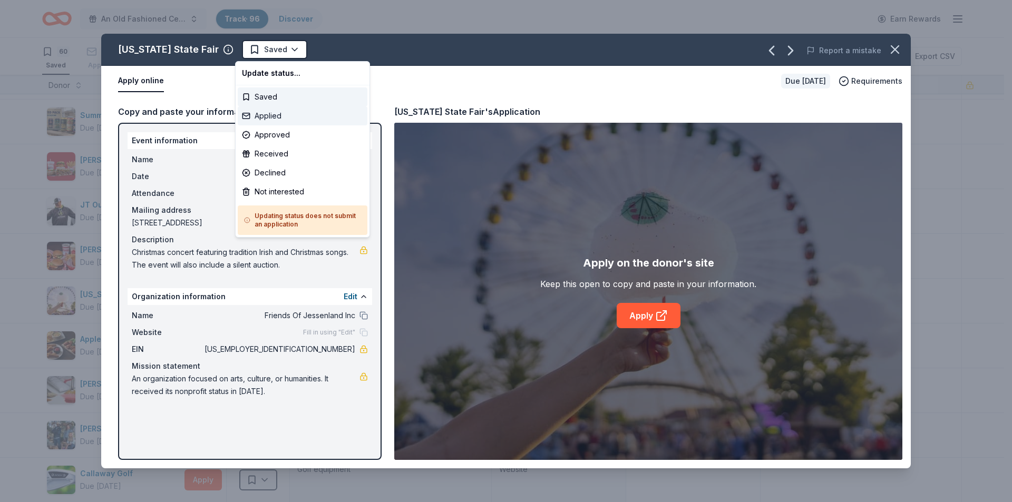
click at [267, 112] on div "Applied" at bounding box center [303, 116] width 130 height 19
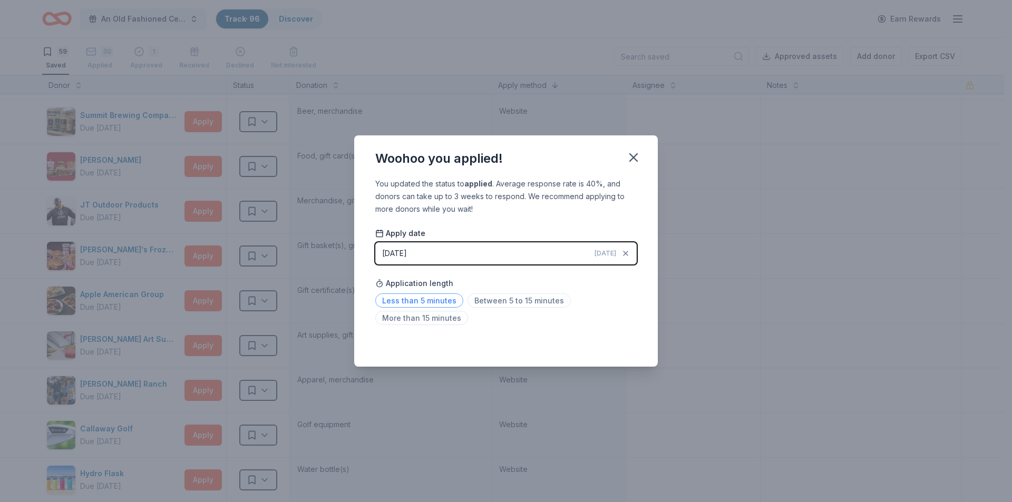
click at [407, 303] on span "Less than 5 minutes" at bounding box center [419, 301] width 88 height 14
click at [635, 158] on icon "button" at bounding box center [633, 157] width 7 height 7
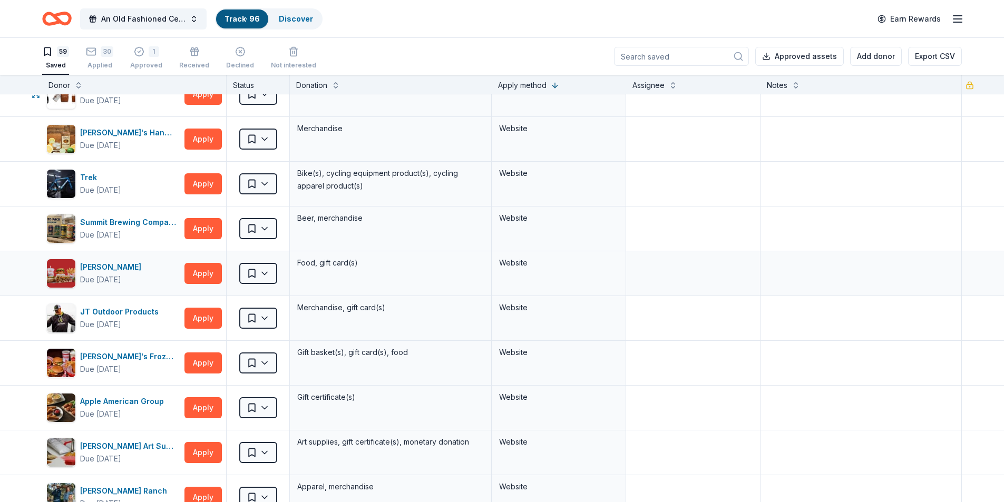
scroll to position [158, 0]
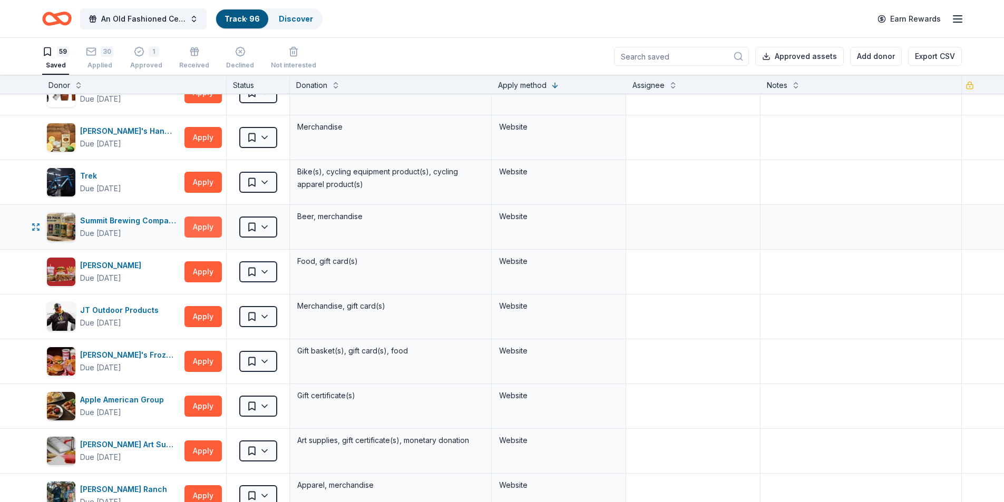
click at [216, 230] on button "Apply" at bounding box center [203, 227] width 37 height 21
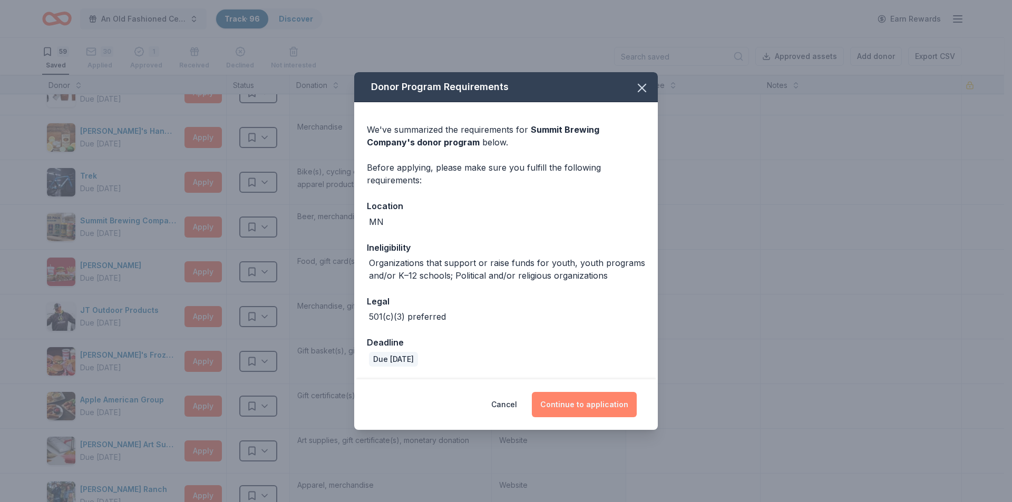
click at [573, 408] on button "Continue to application" at bounding box center [584, 404] width 105 height 25
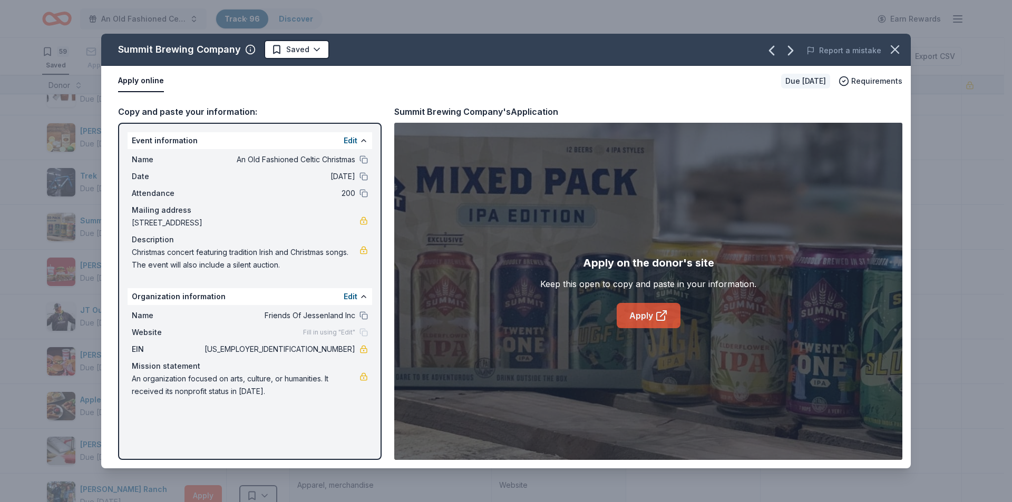
click at [646, 313] on link "Apply" at bounding box center [649, 315] width 64 height 25
click at [297, 47] on html "An Old Fashioned Celtic Christmas Track · 96 Discover Earn Rewards 59 Saved 30 …" at bounding box center [506, 251] width 1012 height 502
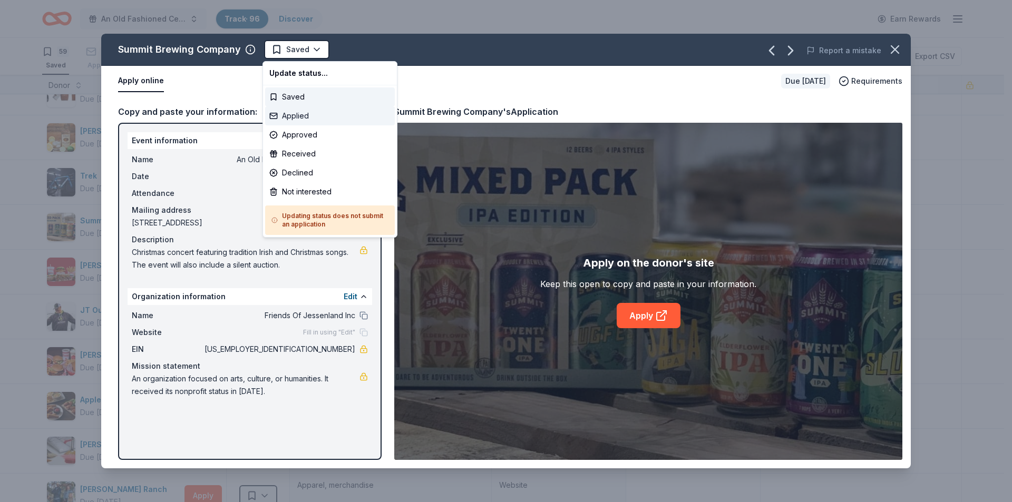
click at [299, 119] on div "Applied" at bounding box center [330, 116] width 130 height 19
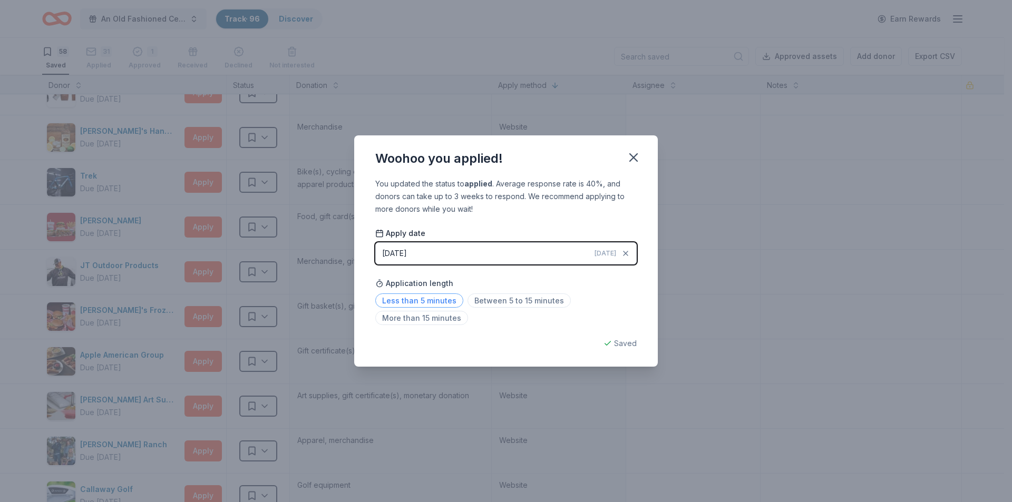
click at [439, 304] on span "Less than 5 minutes" at bounding box center [419, 301] width 88 height 14
click at [635, 159] on icon "button" at bounding box center [633, 157] width 7 height 7
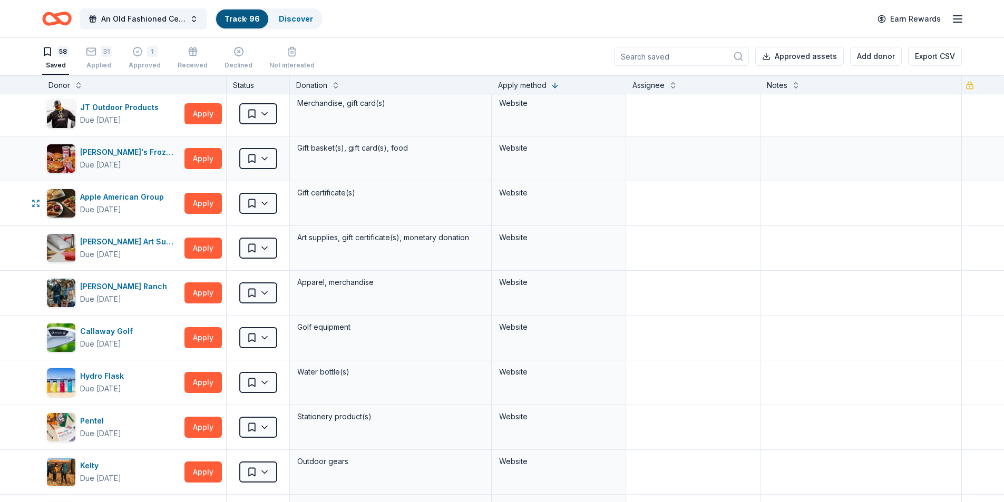
scroll to position [369, 0]
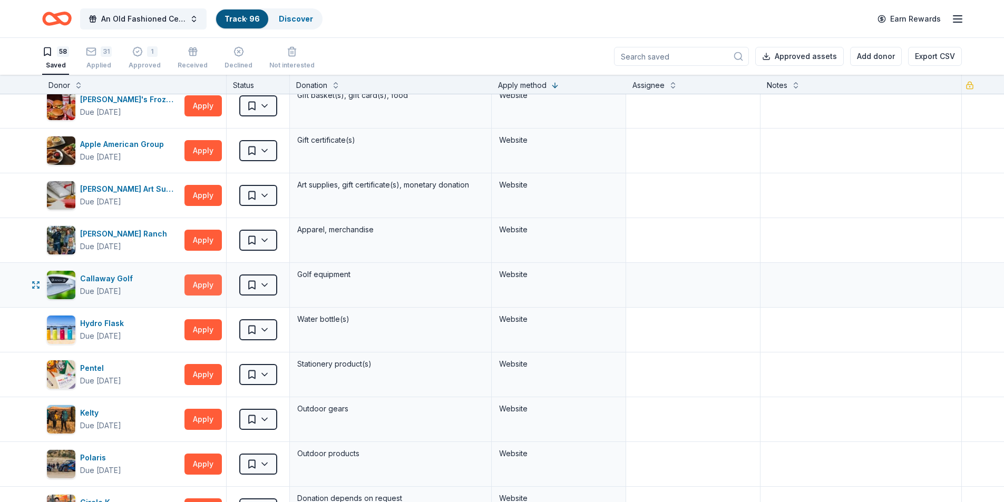
click at [200, 284] on button "Apply" at bounding box center [203, 285] width 37 height 21
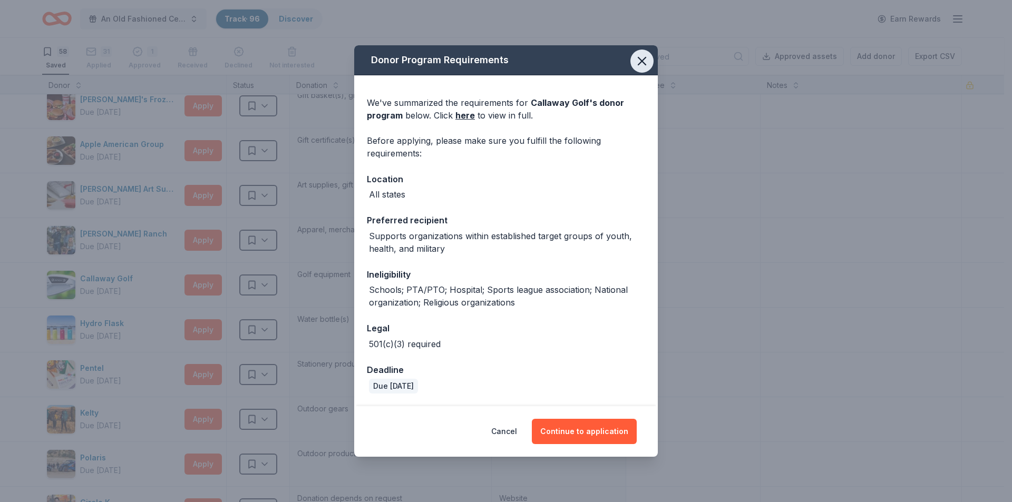
click at [642, 64] on icon "button" at bounding box center [642, 61] width 15 height 15
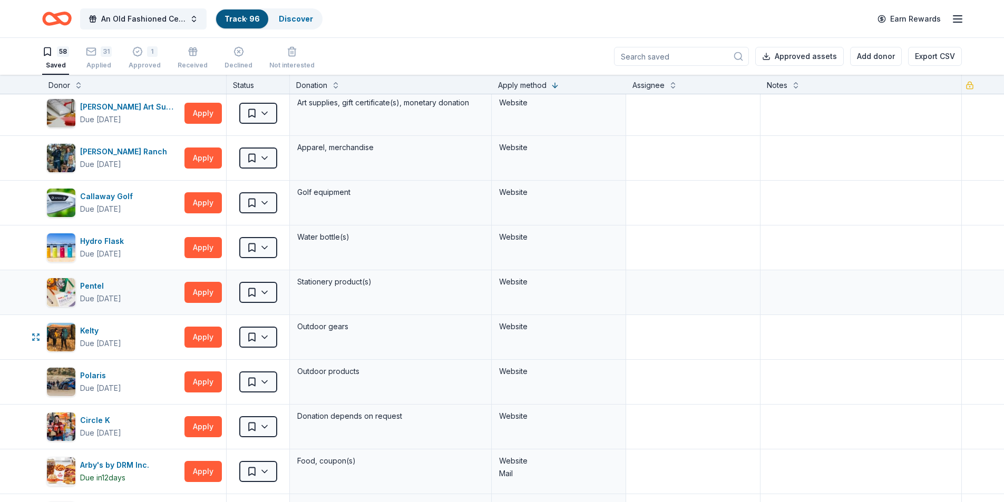
scroll to position [475, 0]
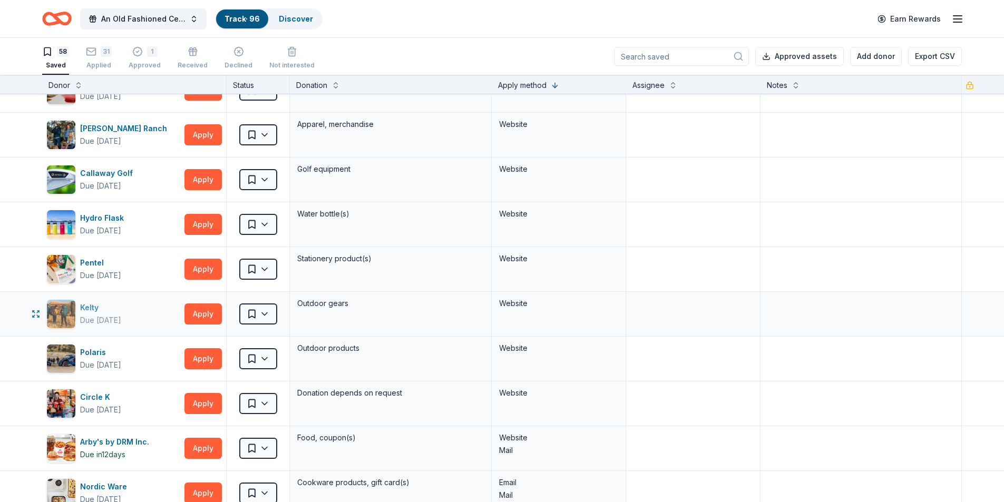
click at [88, 309] on div "Kelty" at bounding box center [100, 308] width 41 height 13
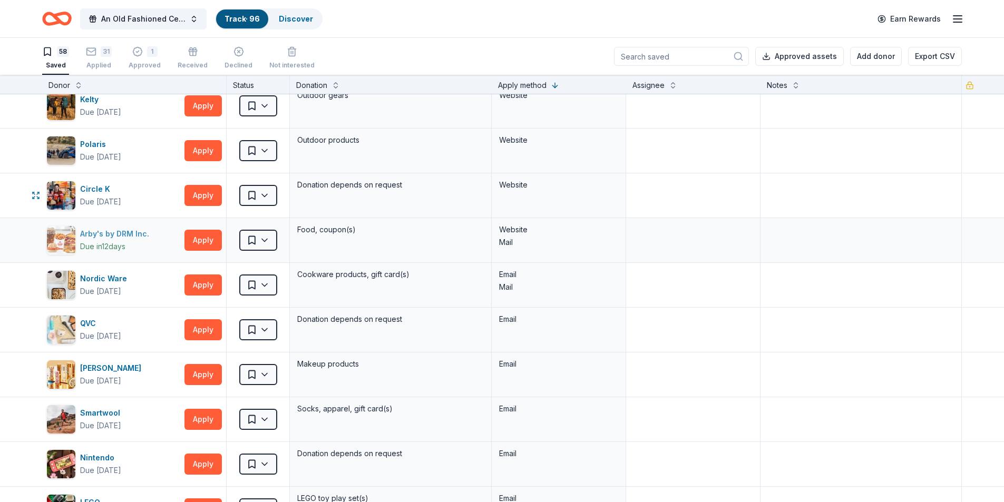
scroll to position [685, 0]
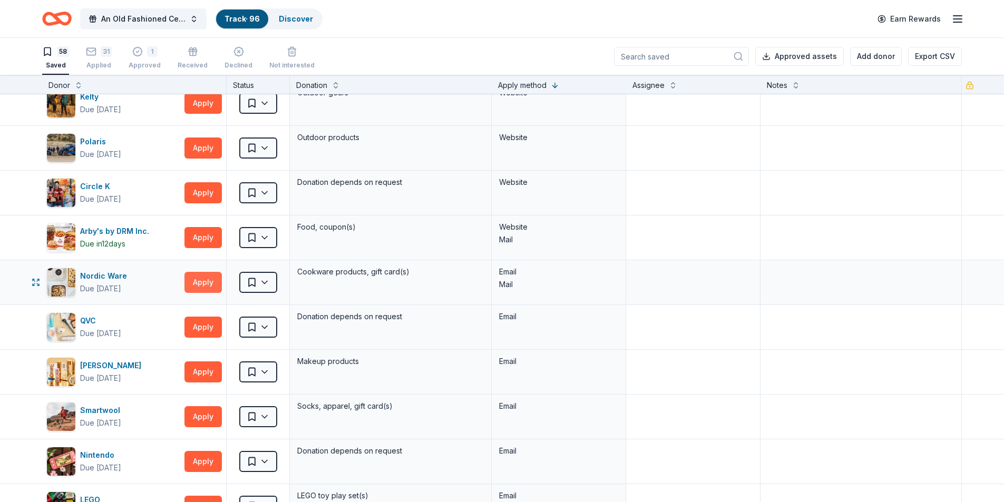
click at [211, 280] on button "Apply" at bounding box center [203, 282] width 37 height 21
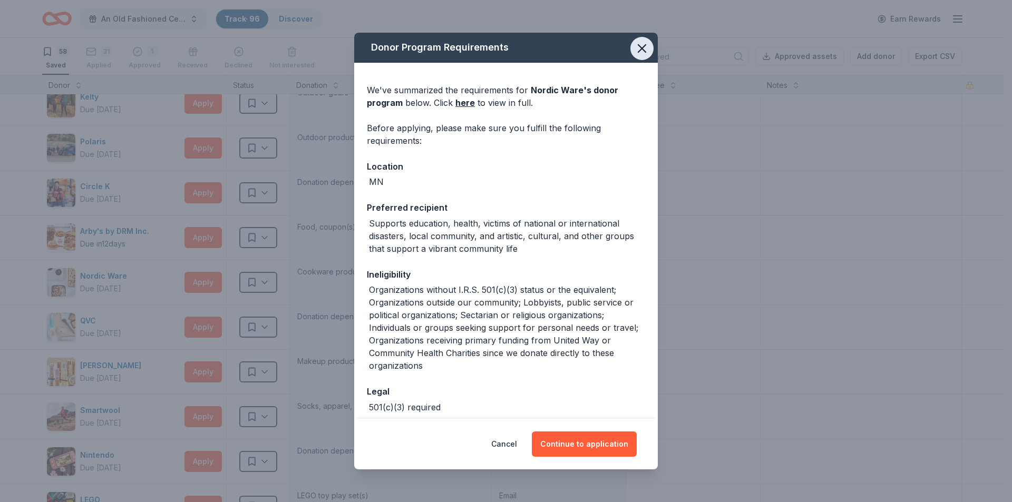
click at [640, 51] on icon "button" at bounding box center [642, 48] width 15 height 15
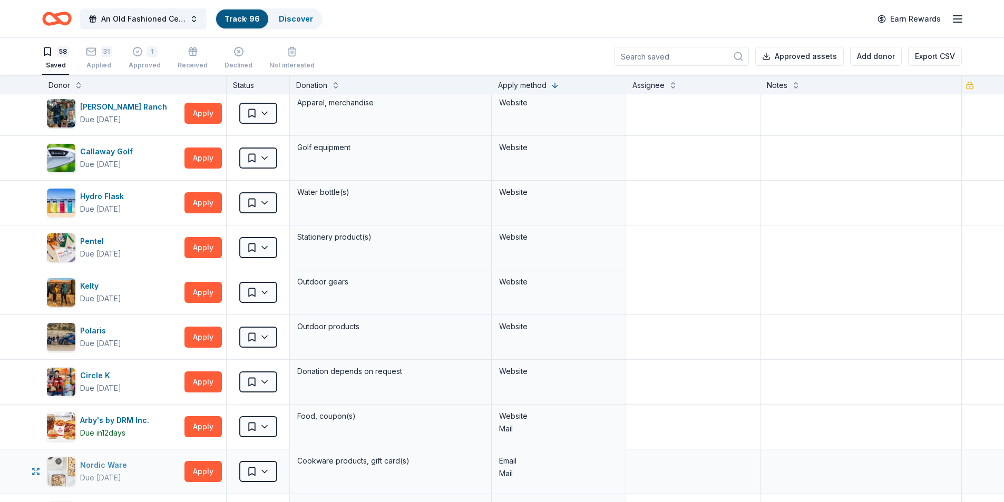
scroll to position [580, 0]
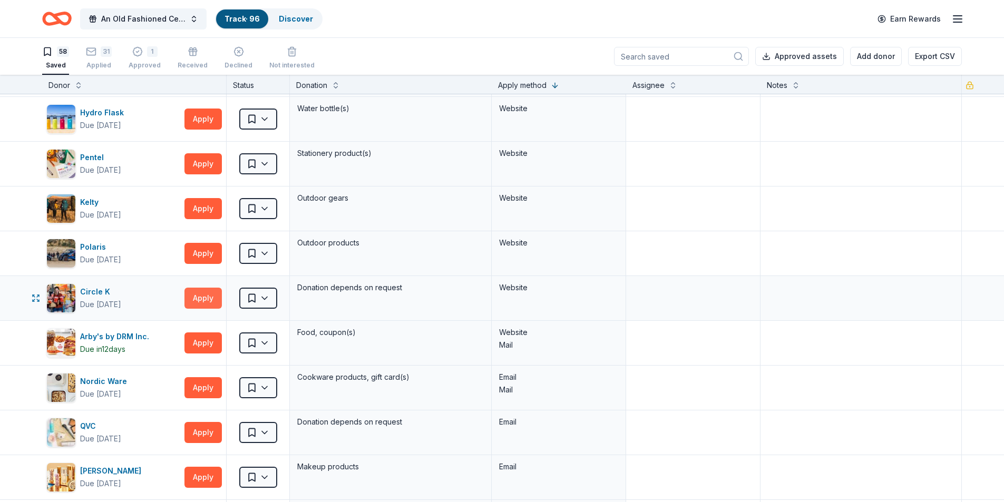
click at [200, 301] on button "Apply" at bounding box center [203, 298] width 37 height 21
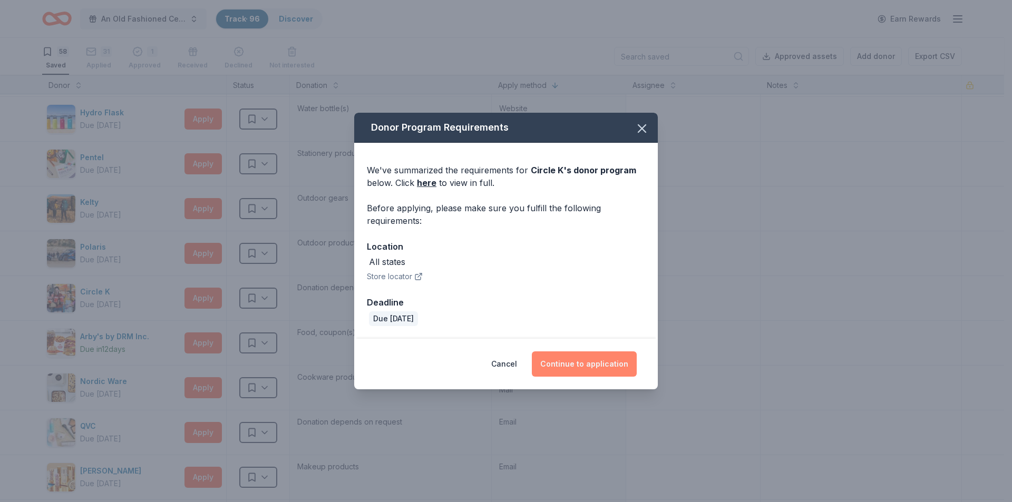
click at [611, 365] on button "Continue to application" at bounding box center [584, 364] width 105 height 25
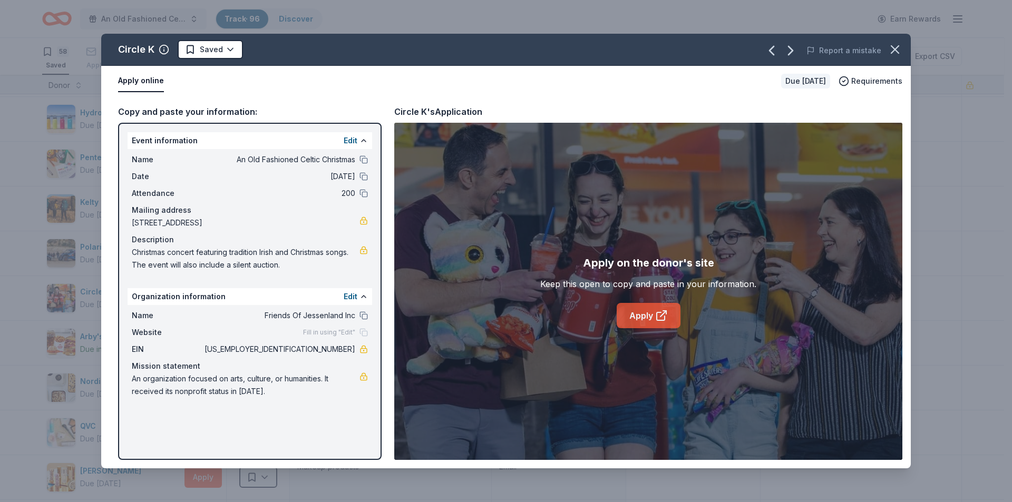
click at [645, 317] on link "Apply" at bounding box center [649, 315] width 64 height 25
click at [897, 49] on icon "button" at bounding box center [895, 49] width 15 height 15
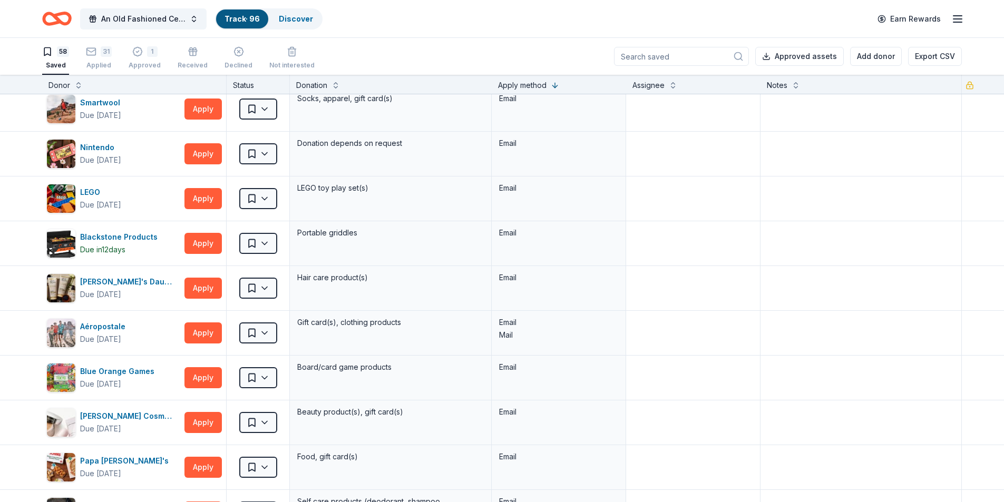
scroll to position [1002, 0]
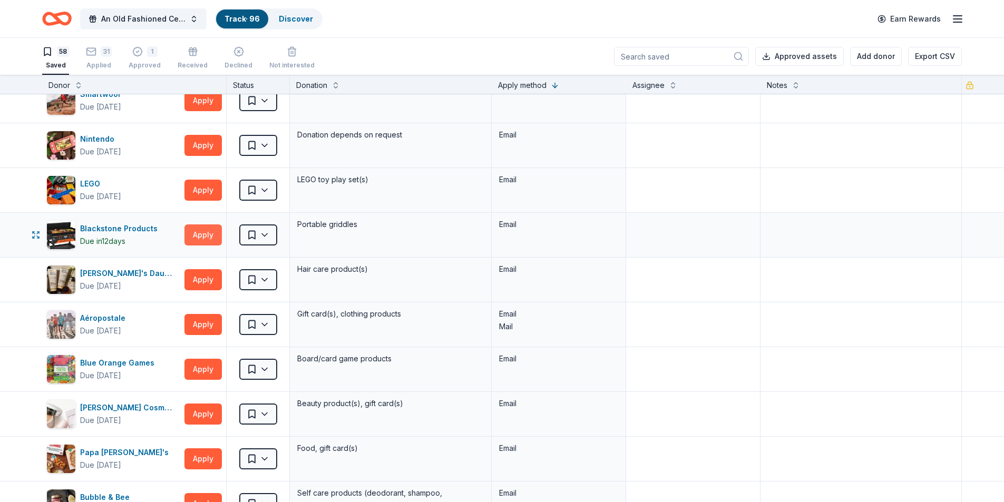
click at [200, 233] on button "Apply" at bounding box center [203, 235] width 37 height 21
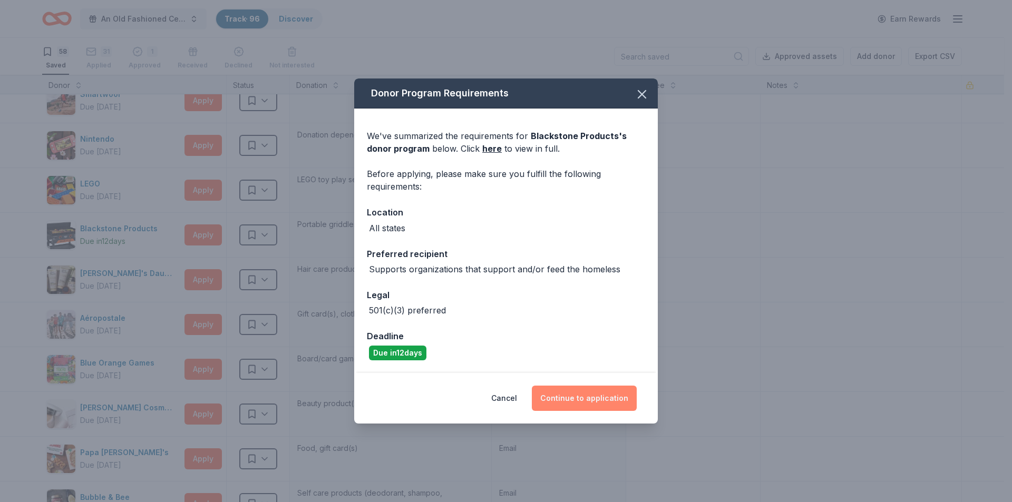
click at [571, 396] on button "Continue to application" at bounding box center [584, 398] width 105 height 25
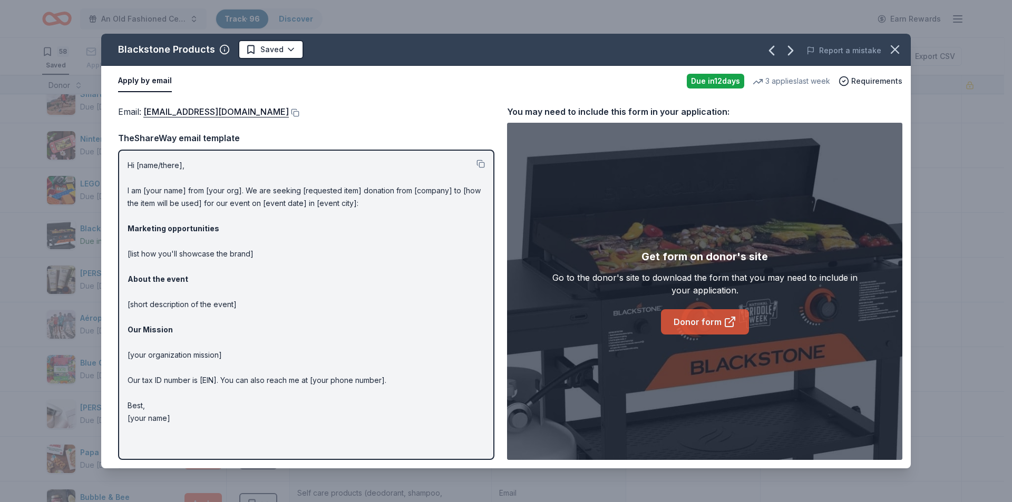
click at [697, 321] on link "Donor form" at bounding box center [705, 321] width 88 height 25
click at [895, 47] on icon "button" at bounding box center [895, 49] width 15 height 15
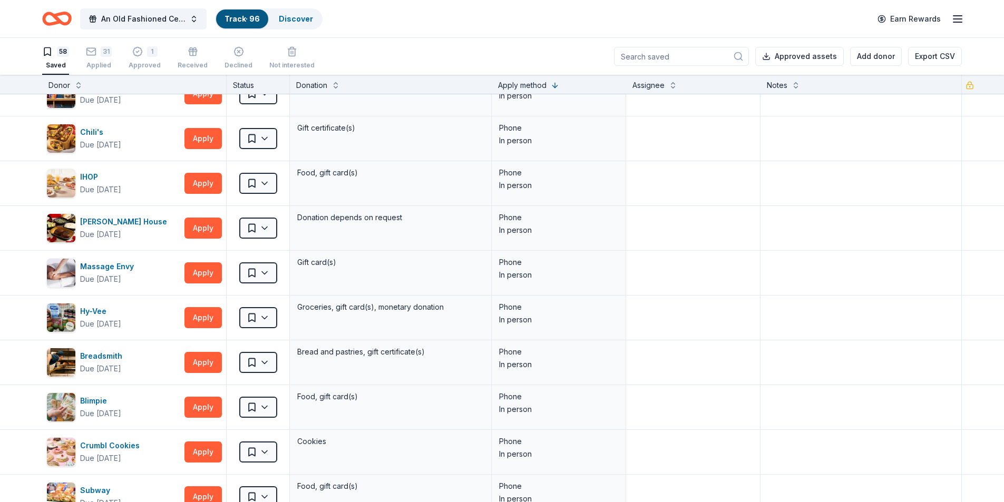
scroll to position [1845, 0]
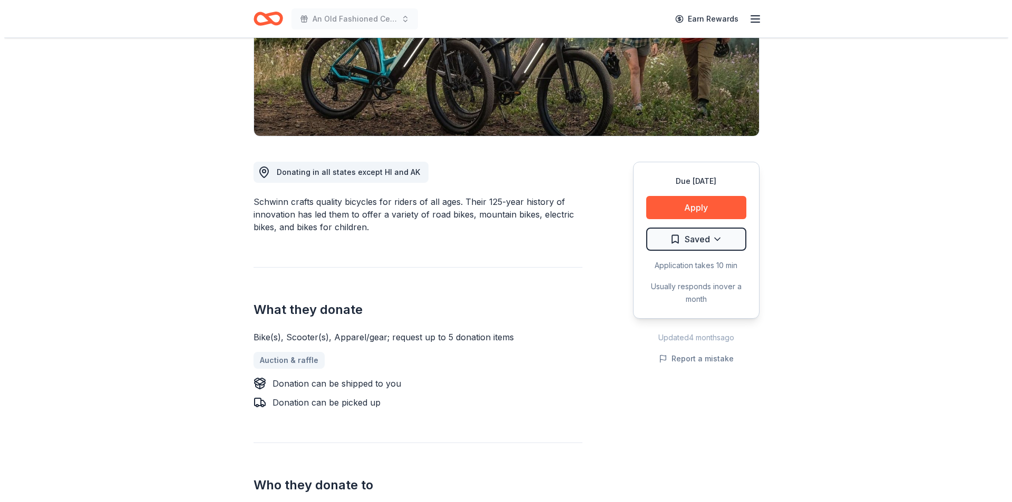
scroll to position [158, 0]
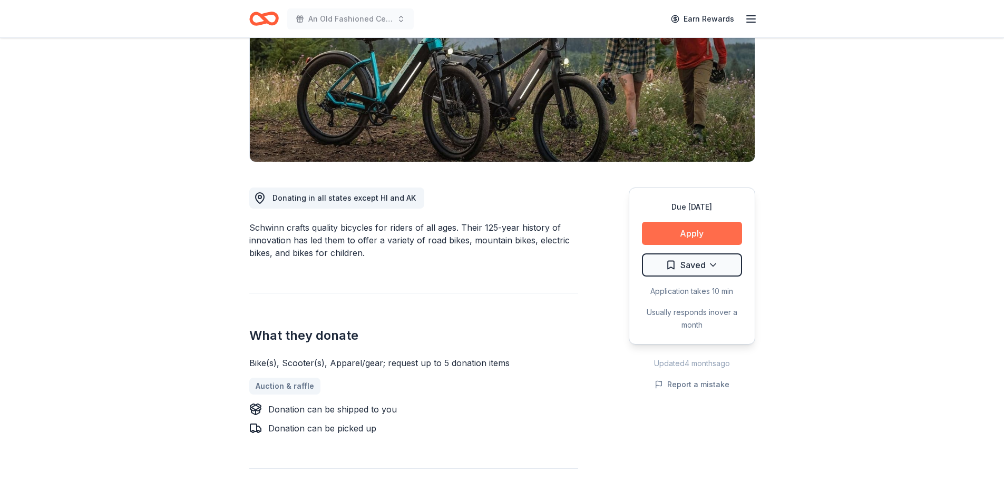
click at [682, 236] on button "Apply" at bounding box center [692, 233] width 100 height 23
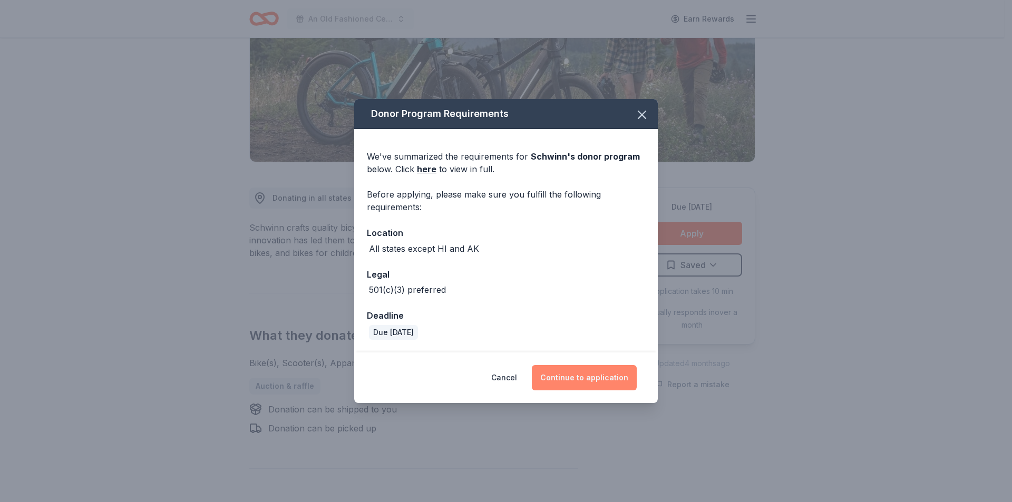
click at [598, 384] on button "Continue to application" at bounding box center [584, 377] width 105 height 25
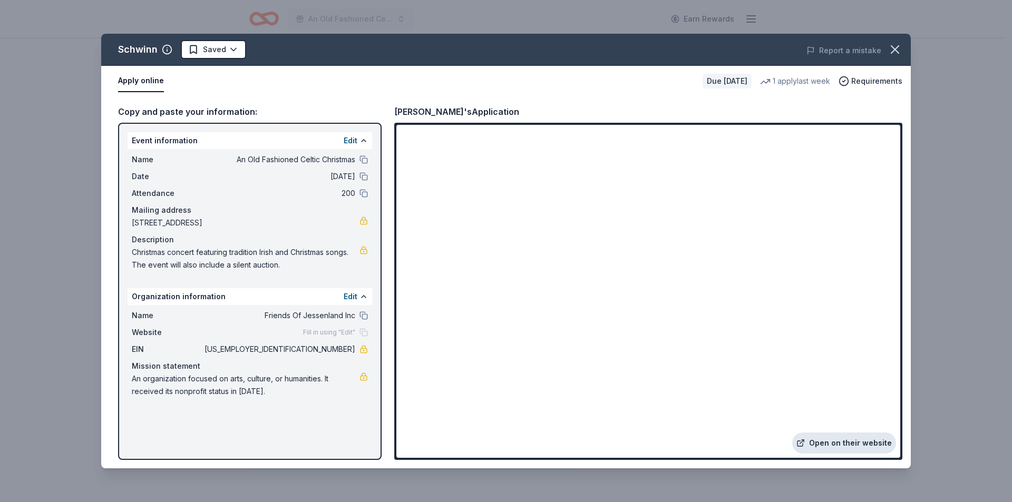
click at [830, 441] on link "Open on their website" at bounding box center [844, 443] width 104 height 21
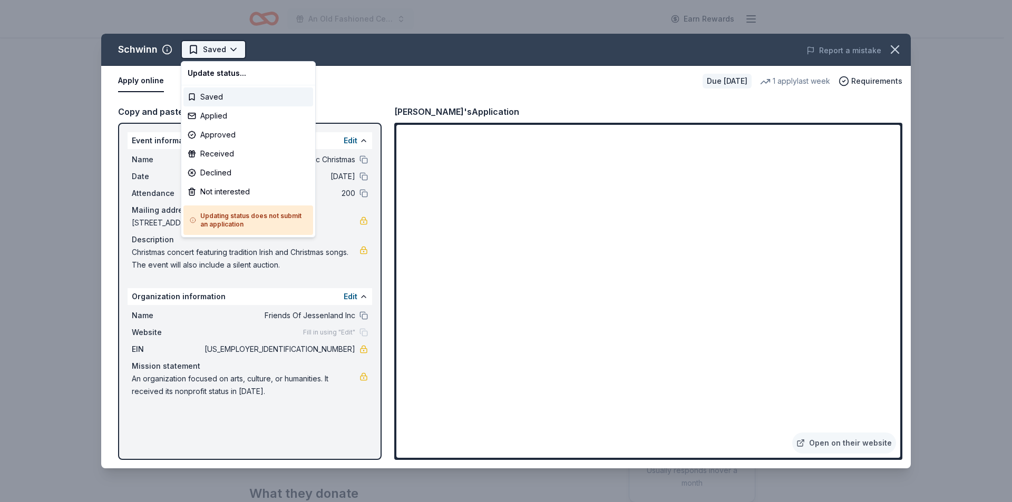
click at [205, 55] on html "An Old Fashioned Celtic Christmas Earn Rewards Due in 24 days Share Schwinn New…" at bounding box center [506, 251] width 1012 height 502
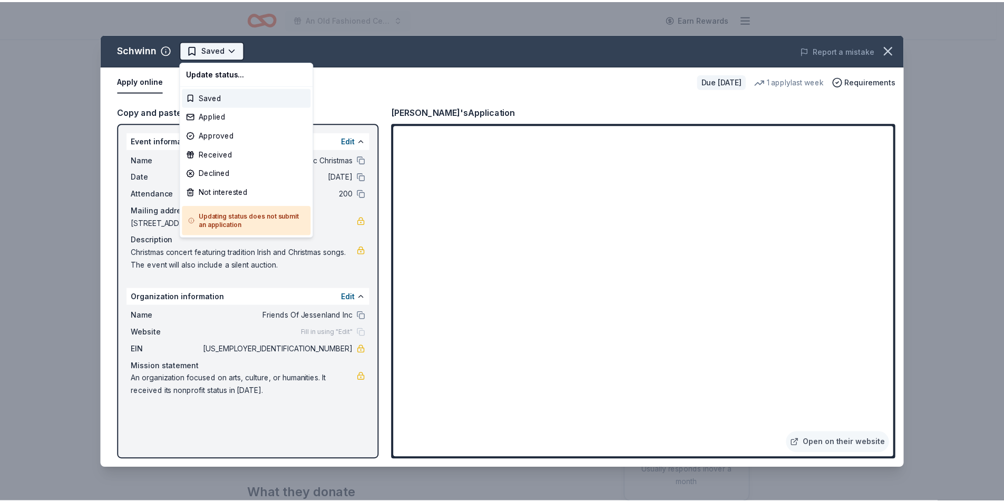
scroll to position [0, 0]
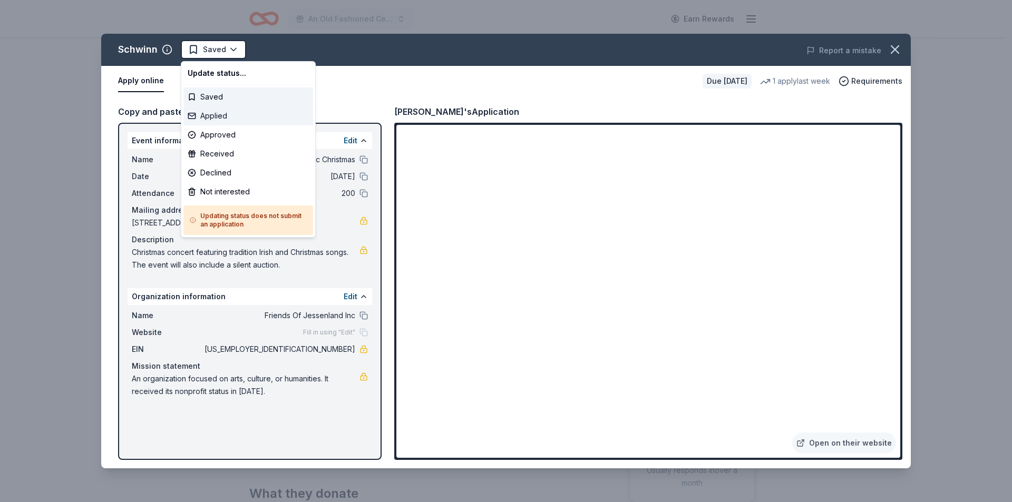
click at [212, 118] on div "Applied" at bounding box center [248, 116] width 130 height 19
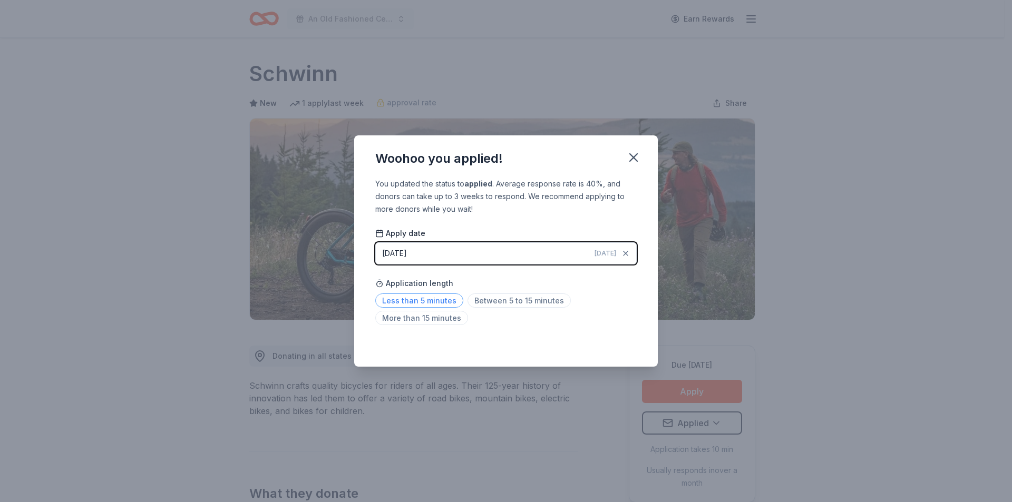
click at [442, 301] on span "Less than 5 minutes" at bounding box center [419, 301] width 88 height 14
click at [630, 162] on icon "button" at bounding box center [633, 157] width 15 height 15
